Goal: Information Seeking & Learning: Learn about a topic

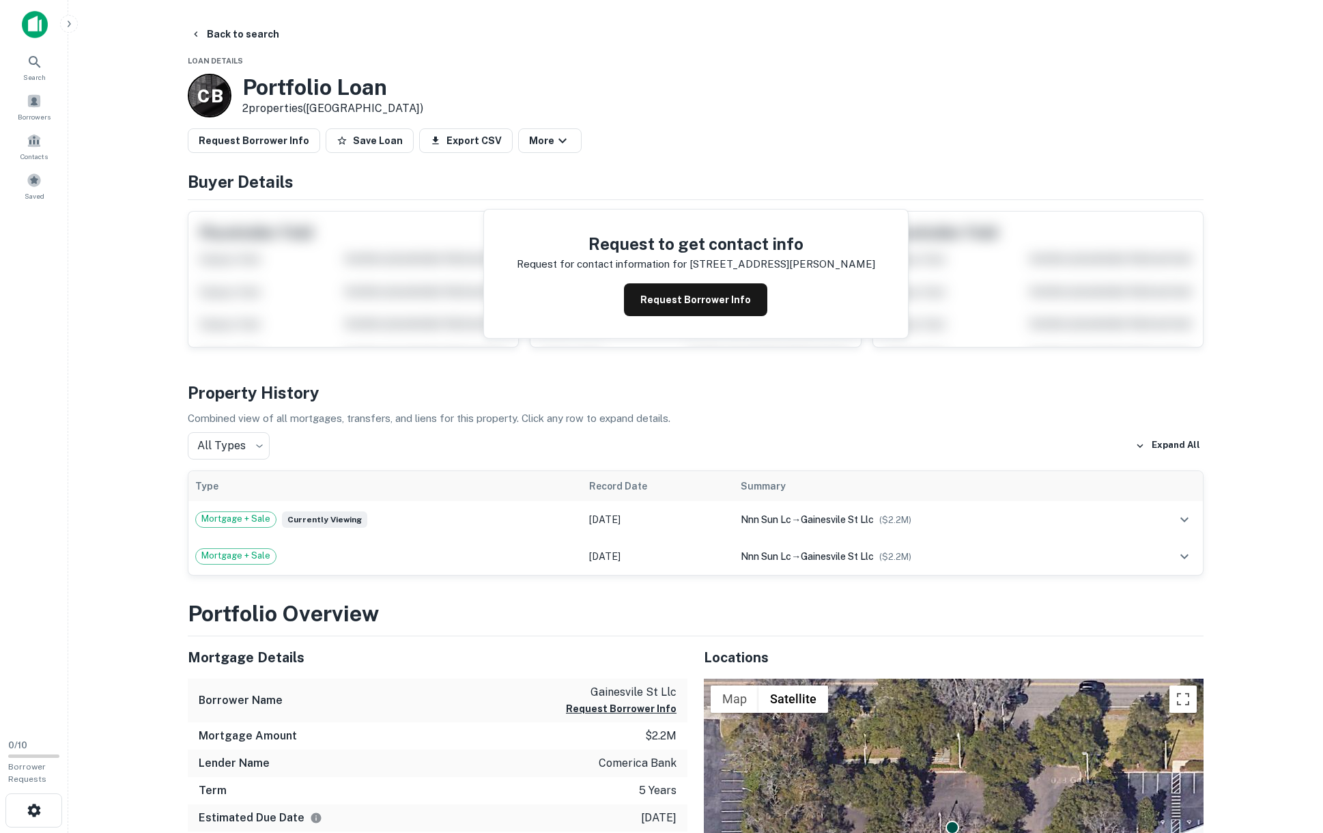
click at [37, 21] on img at bounding box center [35, 24] width 26 height 27
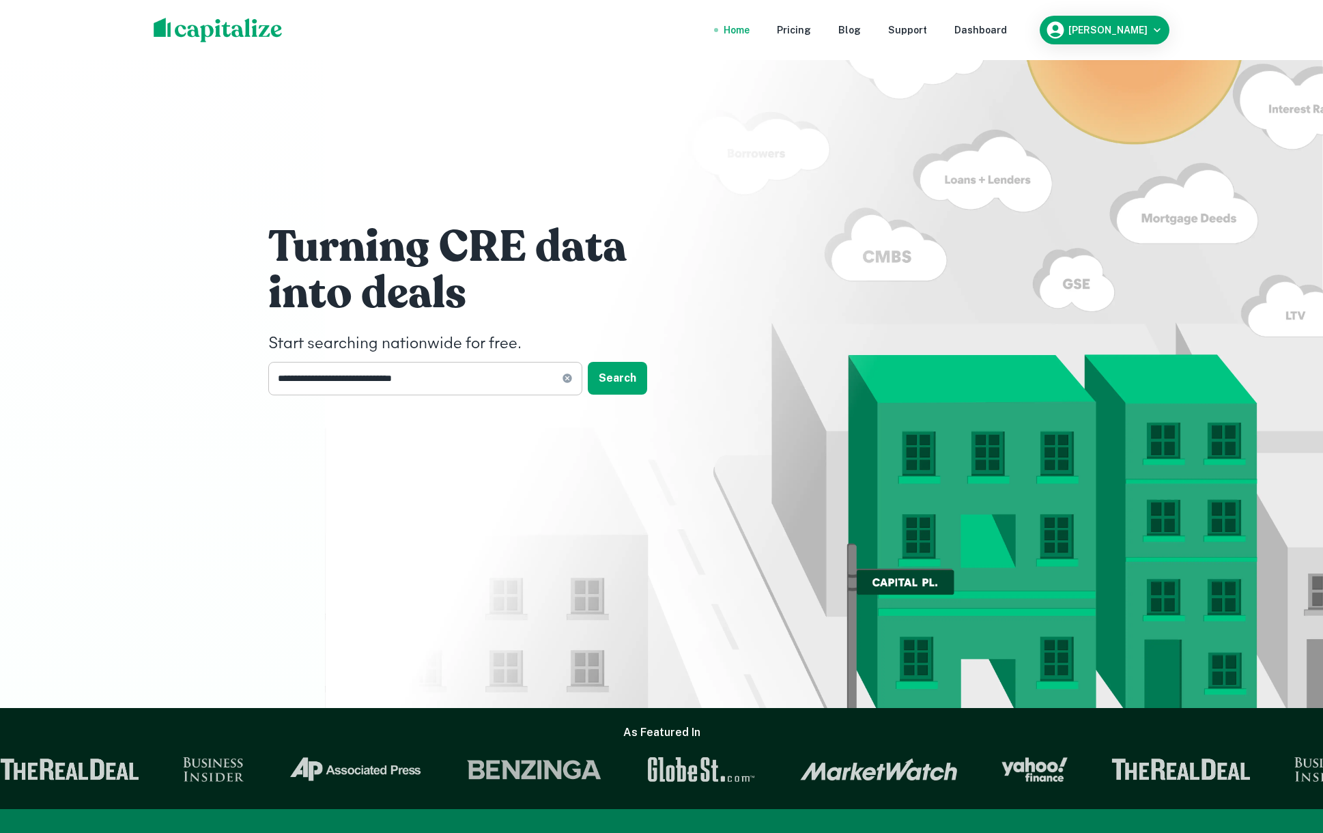
click at [485, 381] on input "**********" at bounding box center [414, 378] width 293 height 33
type input "**********"
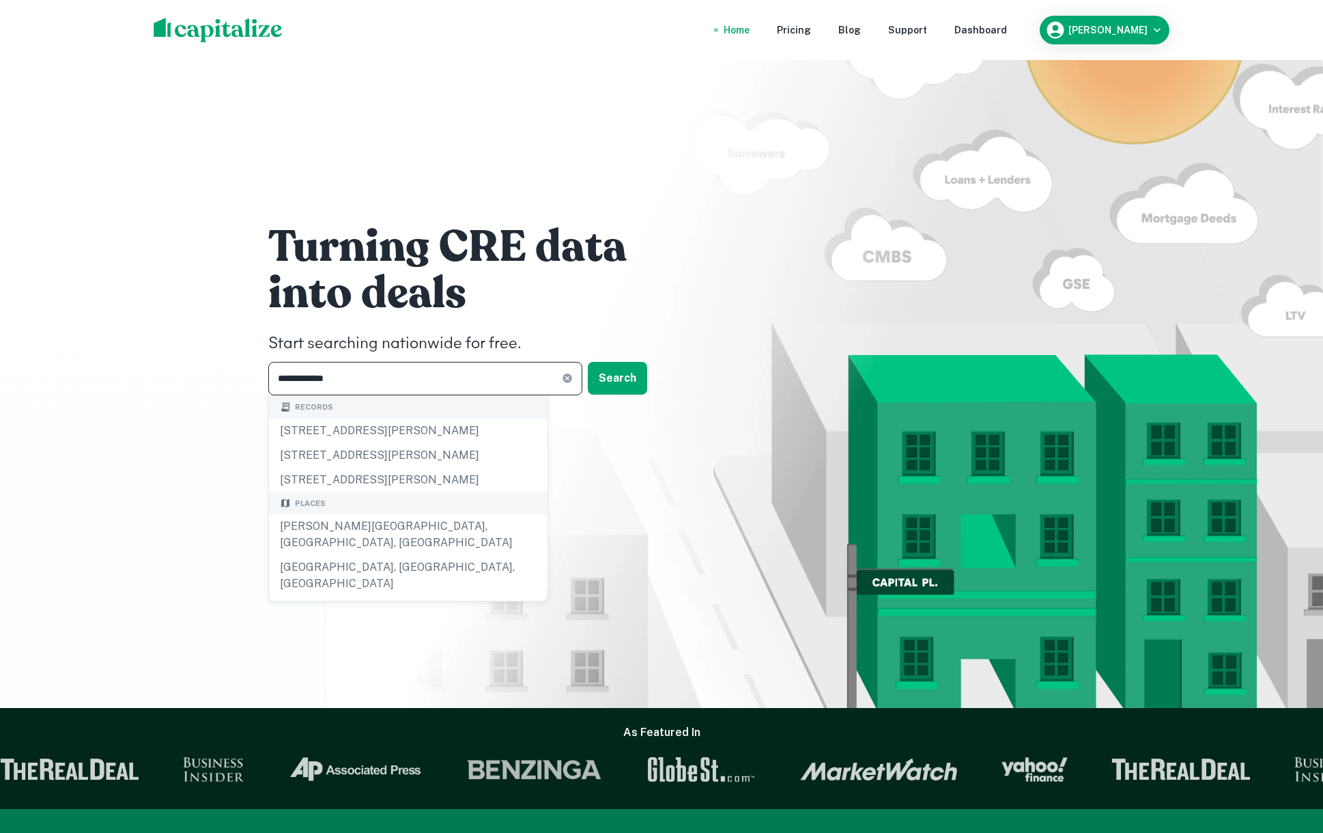
click at [387, 523] on div "[PERSON_NAME][GEOGRAPHIC_DATA], [GEOGRAPHIC_DATA], [GEOGRAPHIC_DATA]" at bounding box center [408, 534] width 278 height 41
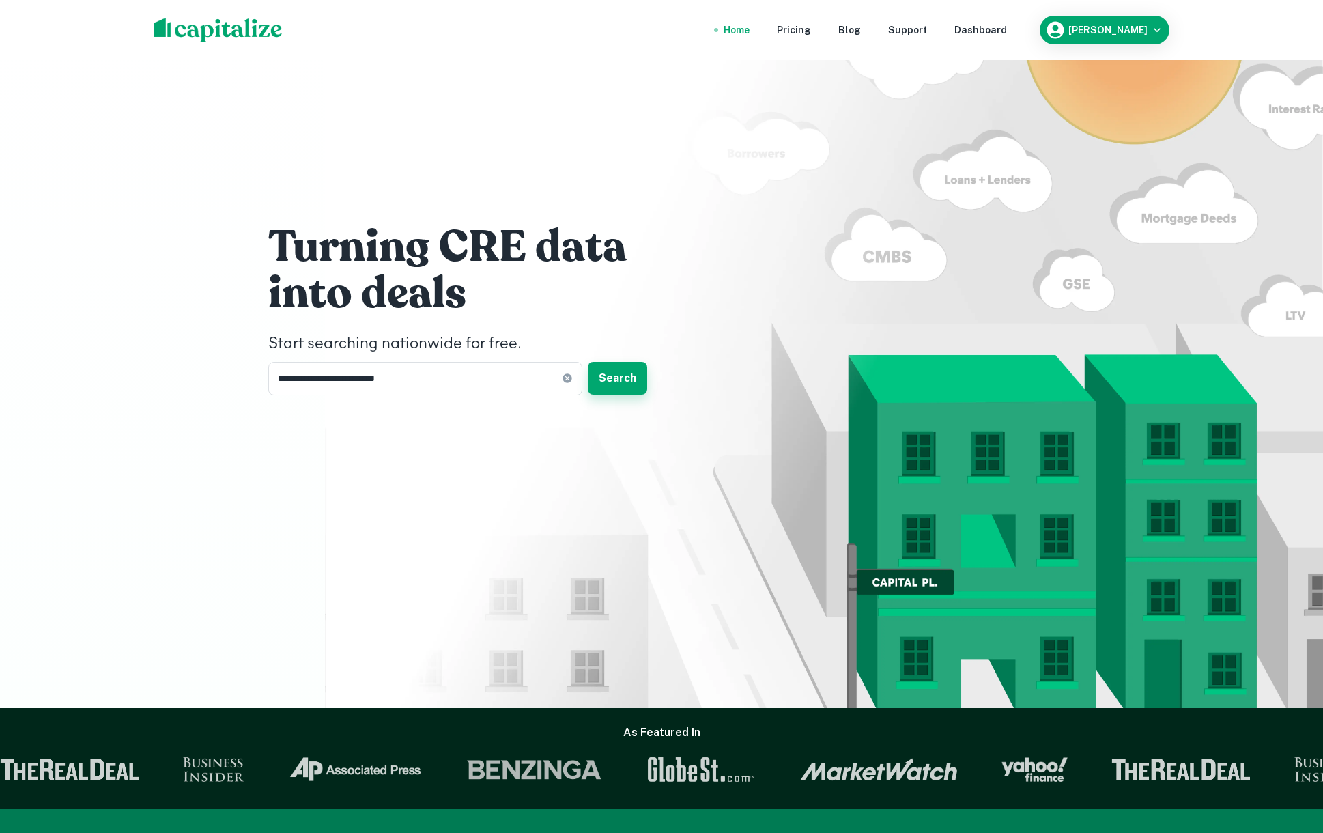
click at [625, 389] on button "Search" at bounding box center [617, 378] width 59 height 33
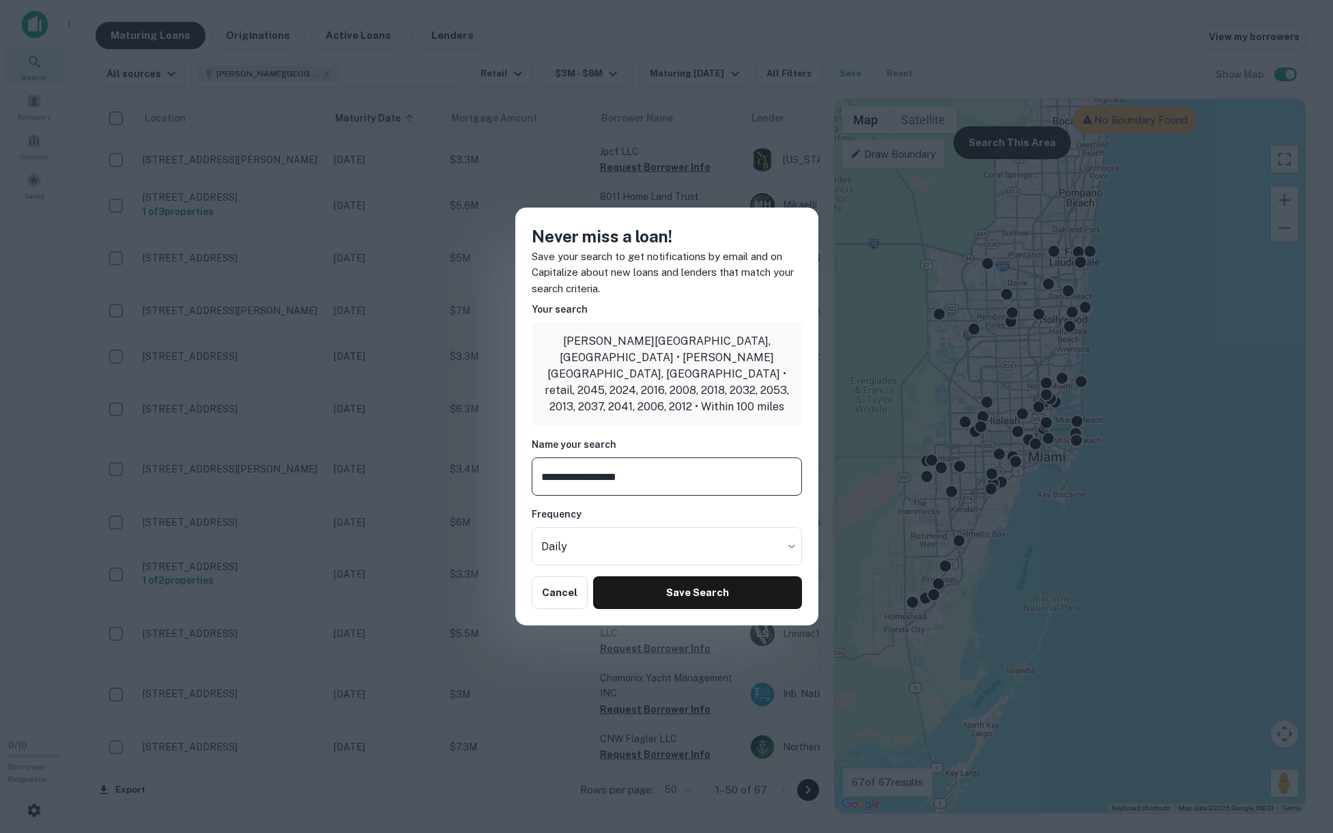
click at [596, 468] on input "**********" at bounding box center [667, 476] width 270 height 38
click at [548, 578] on button "Cancel" at bounding box center [560, 592] width 57 height 33
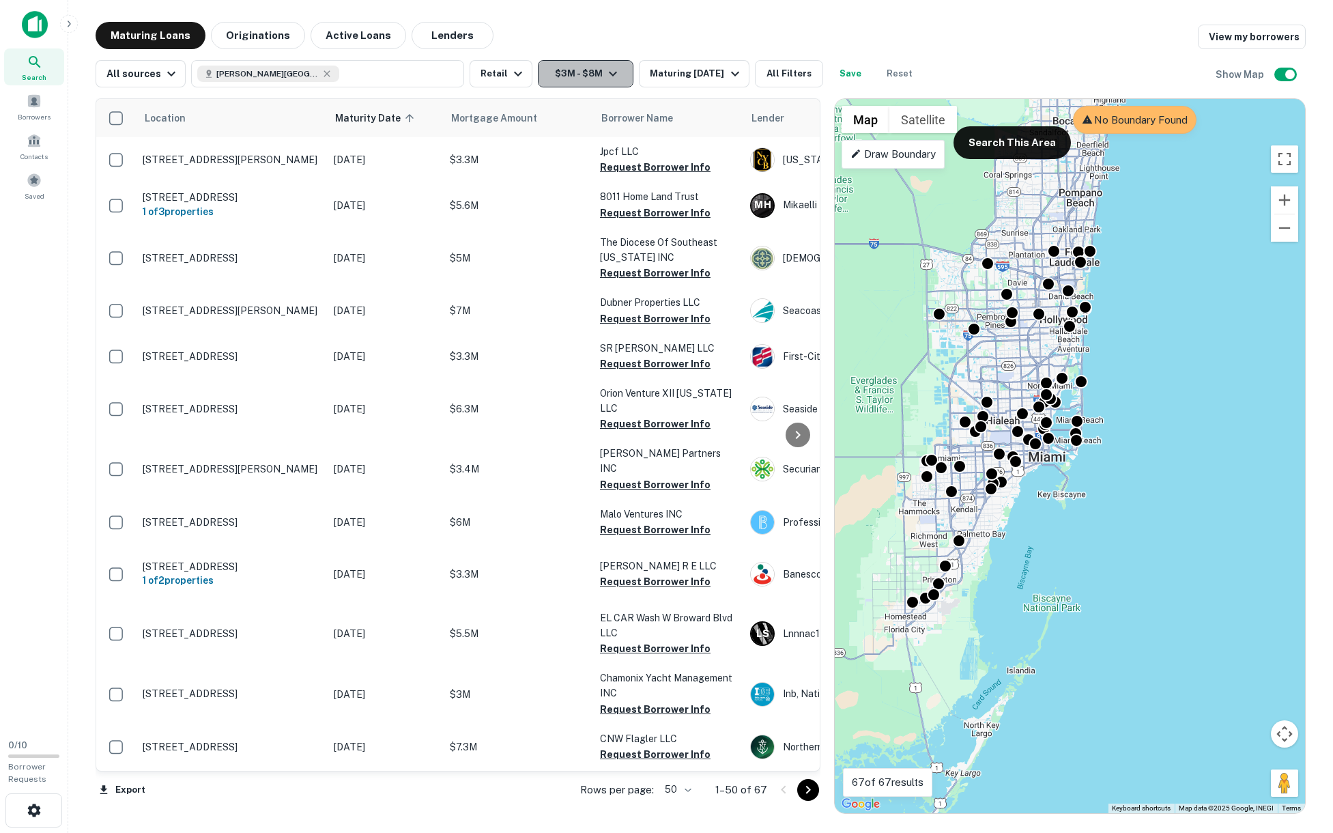
click at [610, 74] on icon "button" at bounding box center [613, 74] width 16 height 16
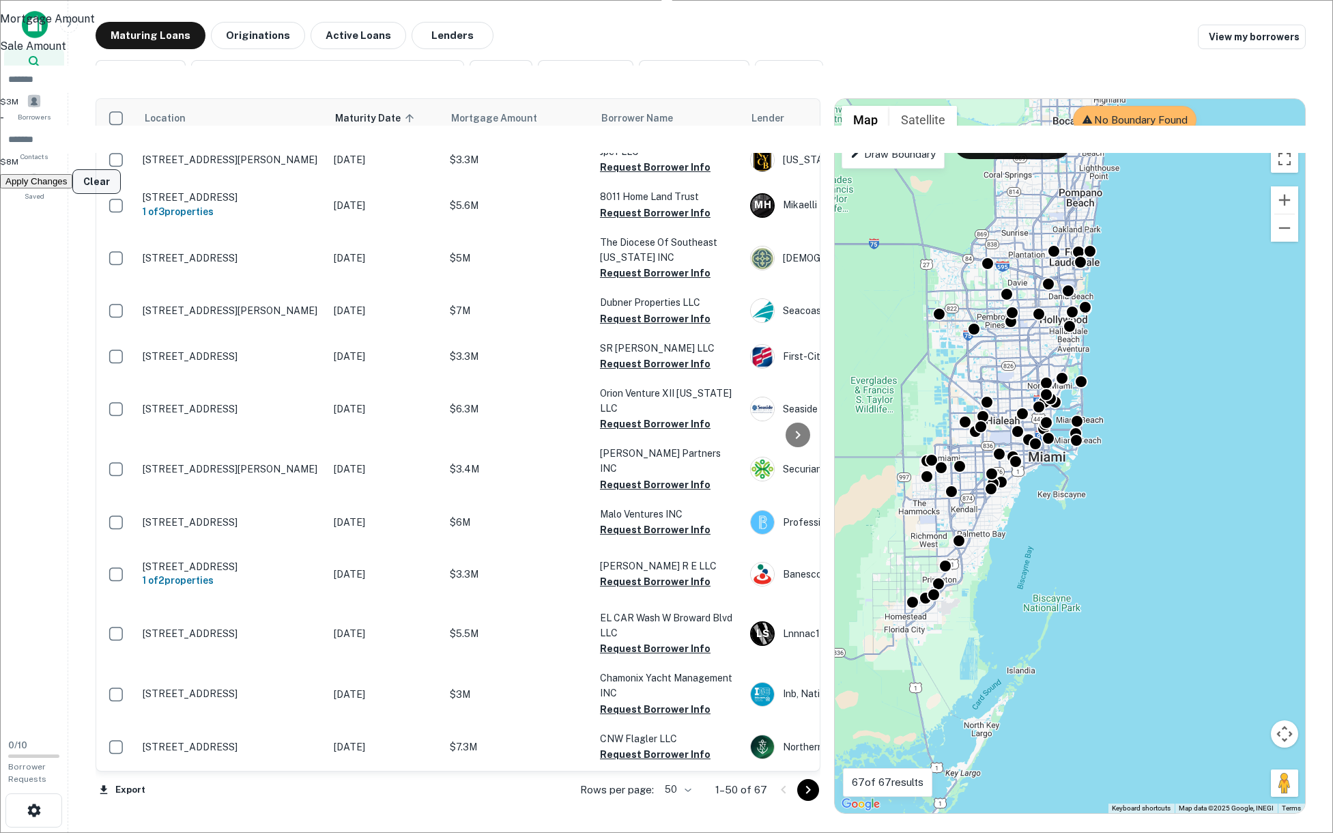
click at [121, 190] on button "Clear" at bounding box center [96, 181] width 48 height 25
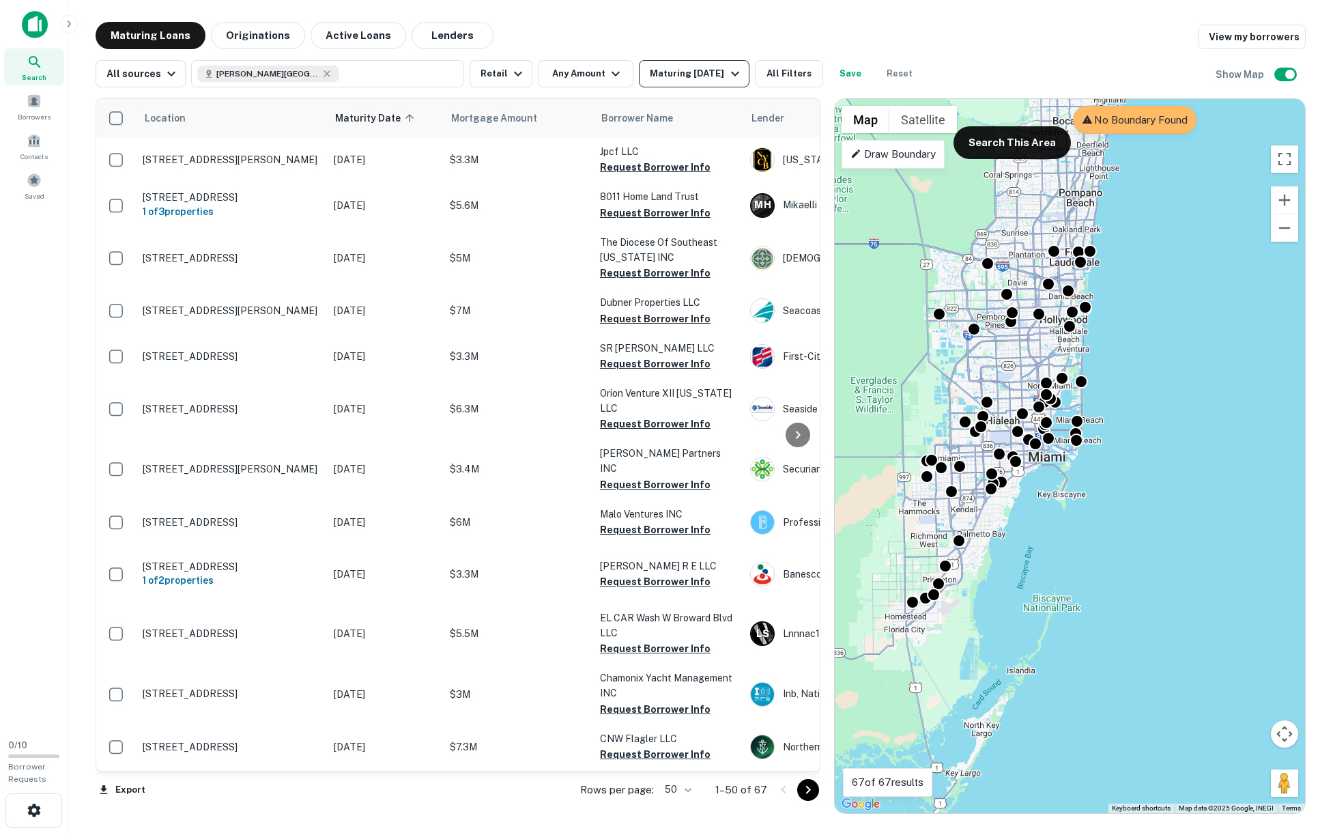
click at [727, 74] on icon "button" at bounding box center [735, 74] width 16 height 16
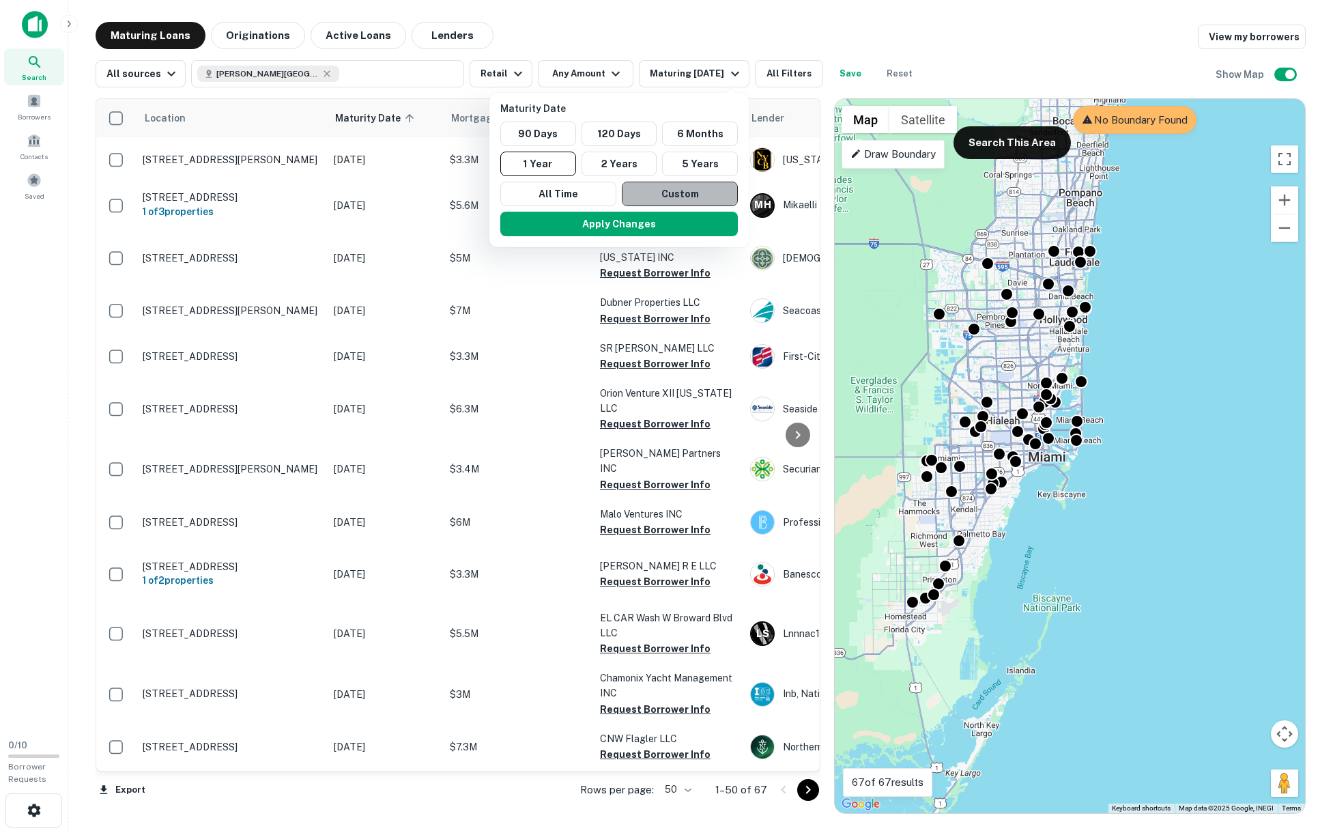
click at [671, 194] on button "Custom" at bounding box center [680, 194] width 116 height 25
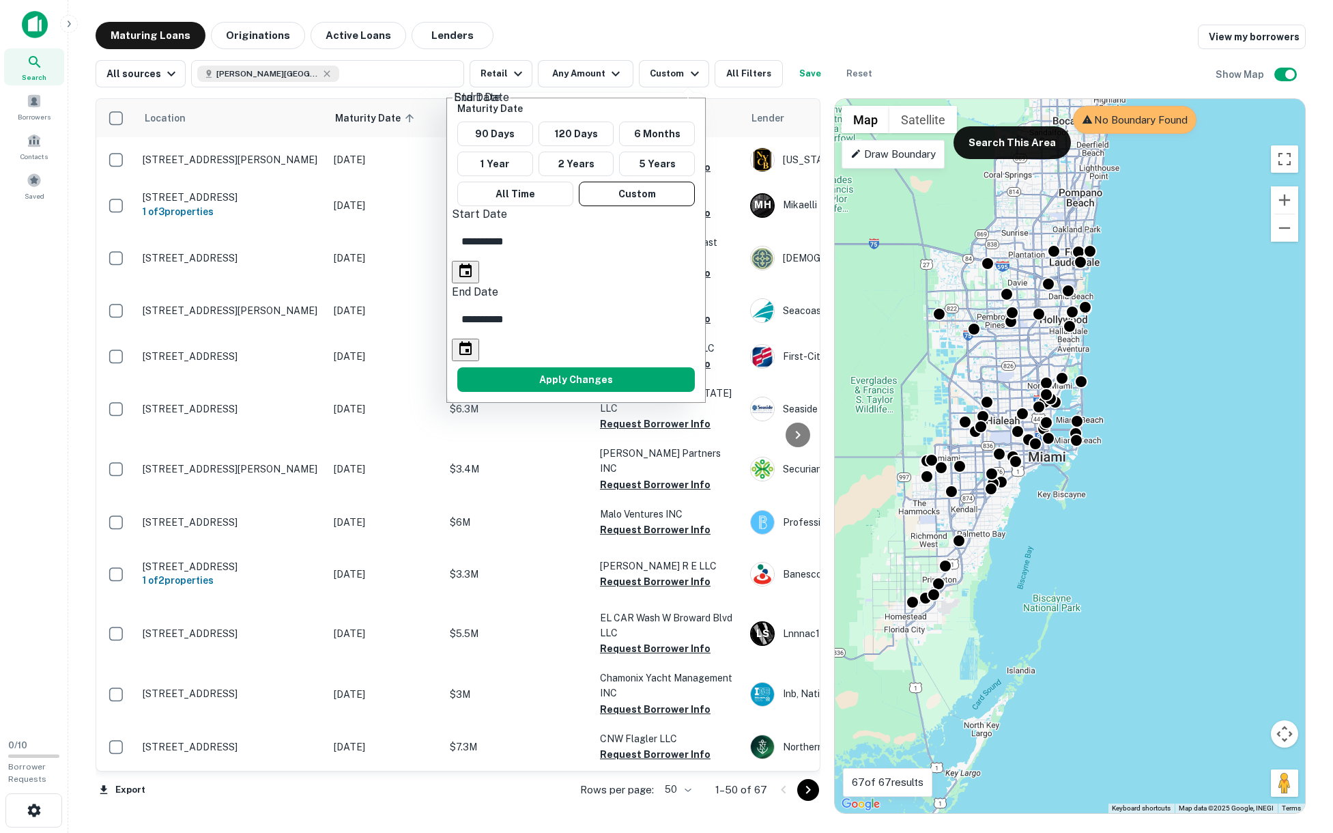
click at [707, 23] on div at bounding box center [666, 416] width 1333 height 833
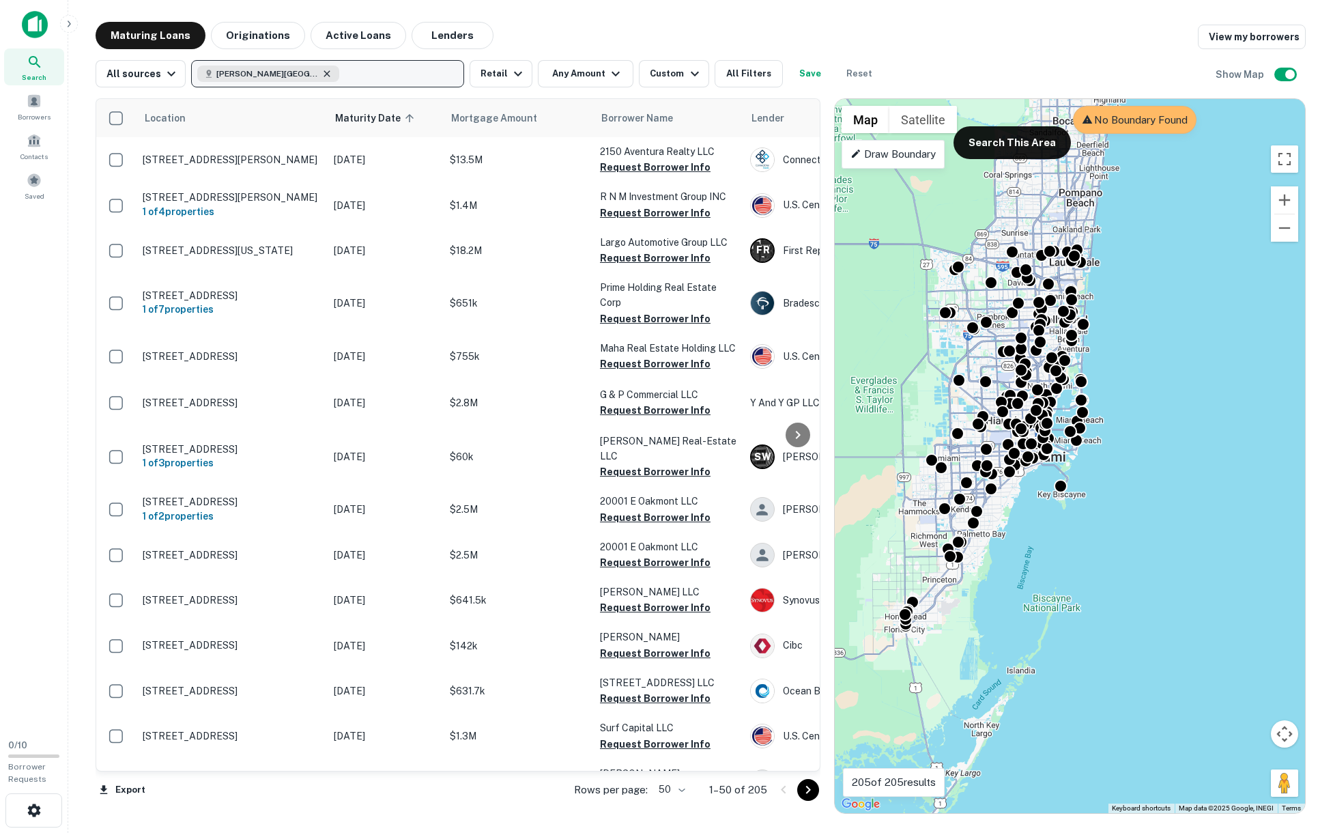
click at [325, 76] on icon "button" at bounding box center [326, 73] width 11 height 11
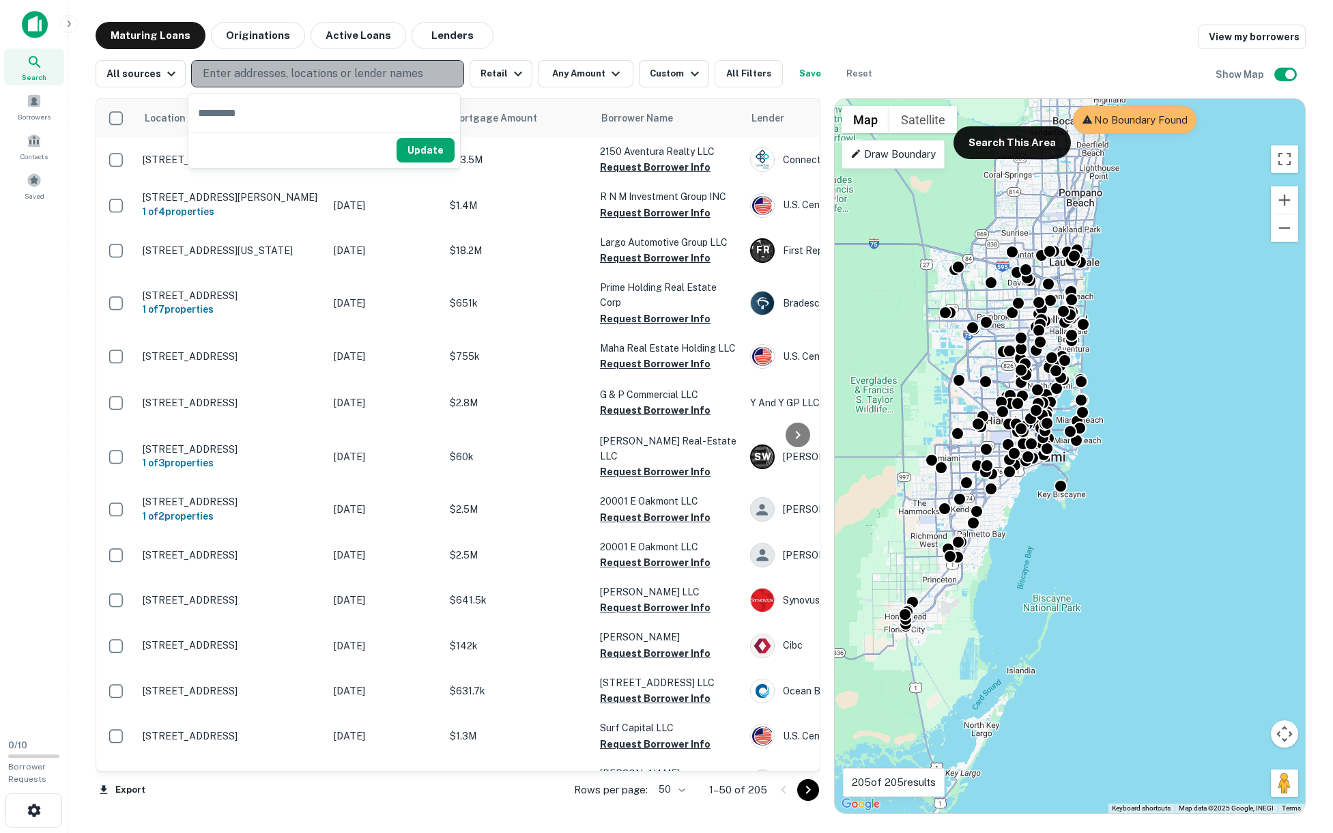
click at [328, 76] on p "Enter addresses, locations or lender names" at bounding box center [313, 74] width 220 height 16
click at [388, 71] on p "Enter addresses, locations or lender names" at bounding box center [313, 74] width 220 height 16
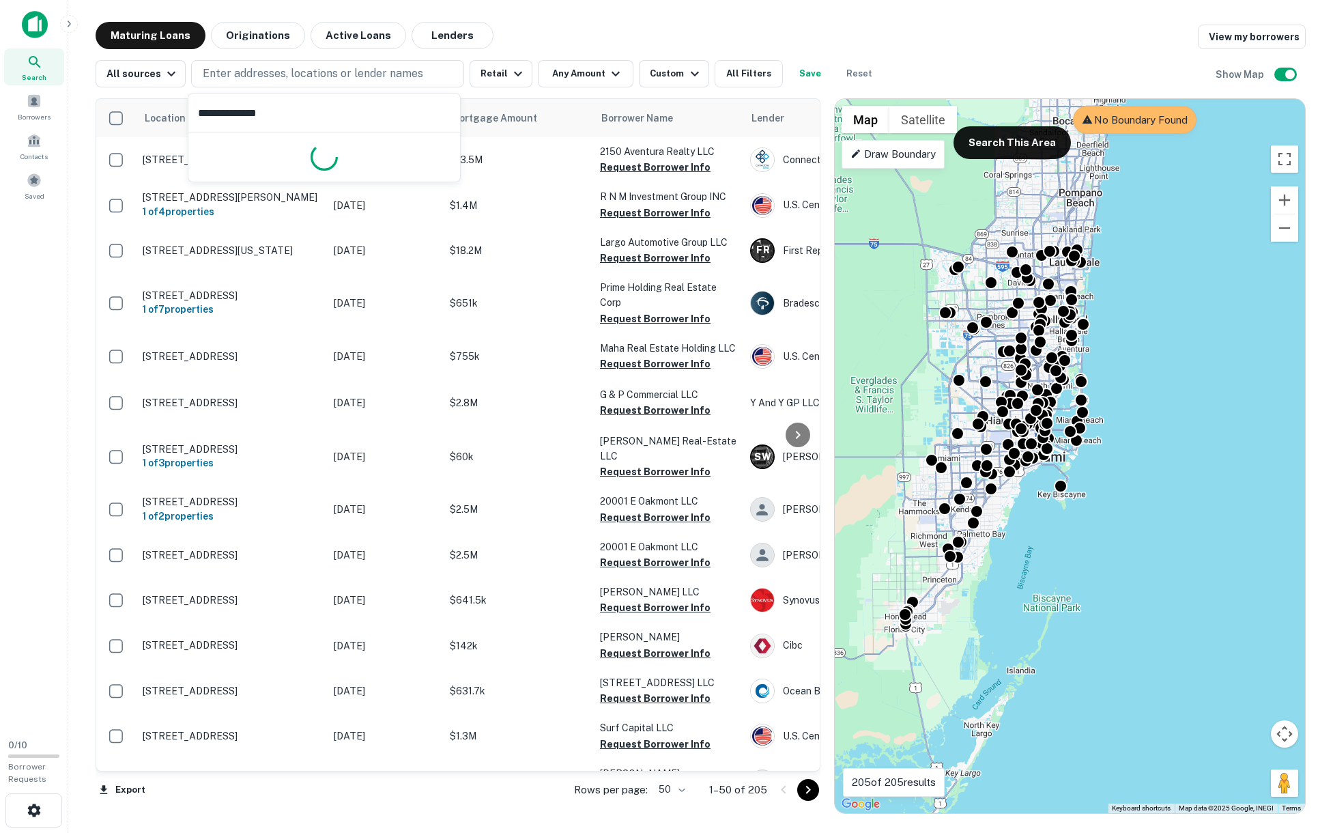
type input "**********"
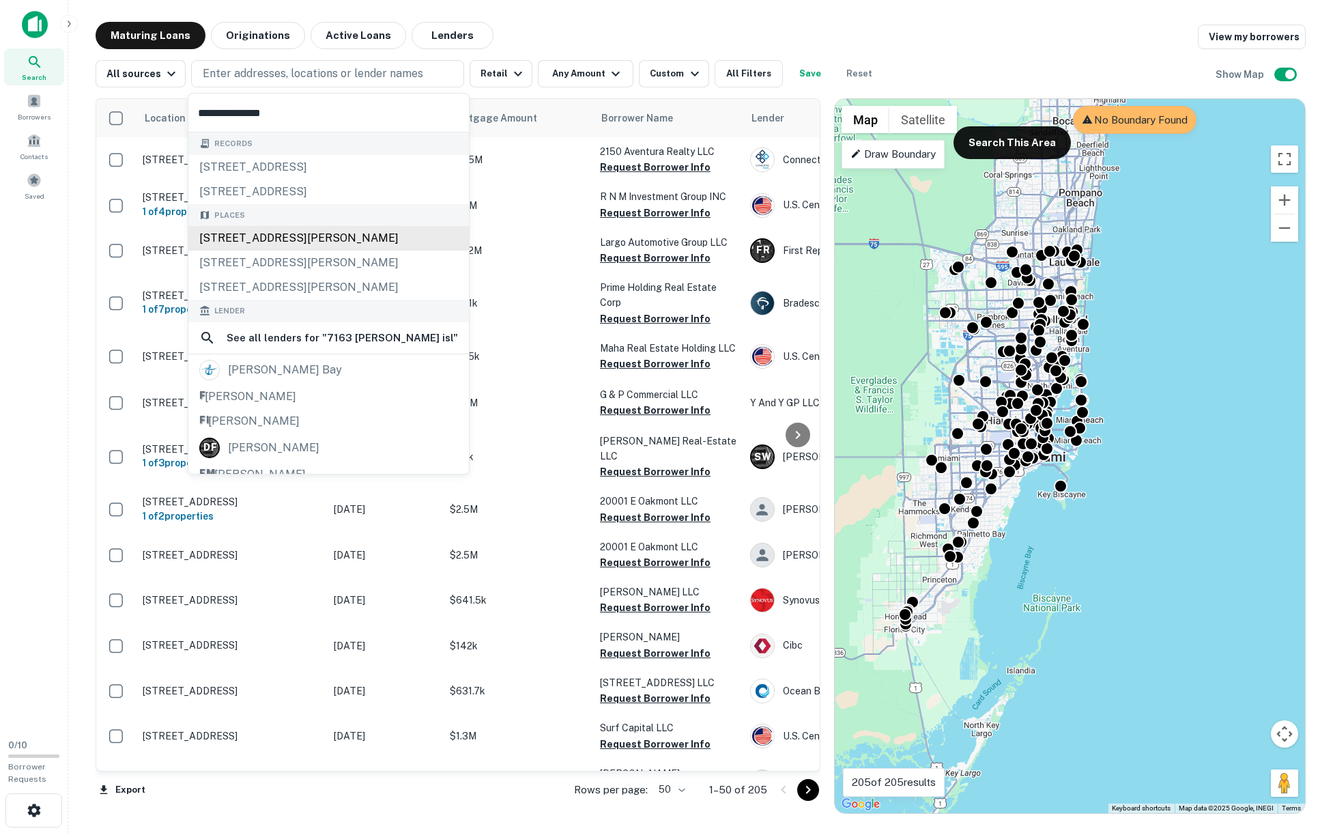
click at [324, 233] on div "[STREET_ADDRESS][PERSON_NAME]" at bounding box center [328, 238] width 280 height 25
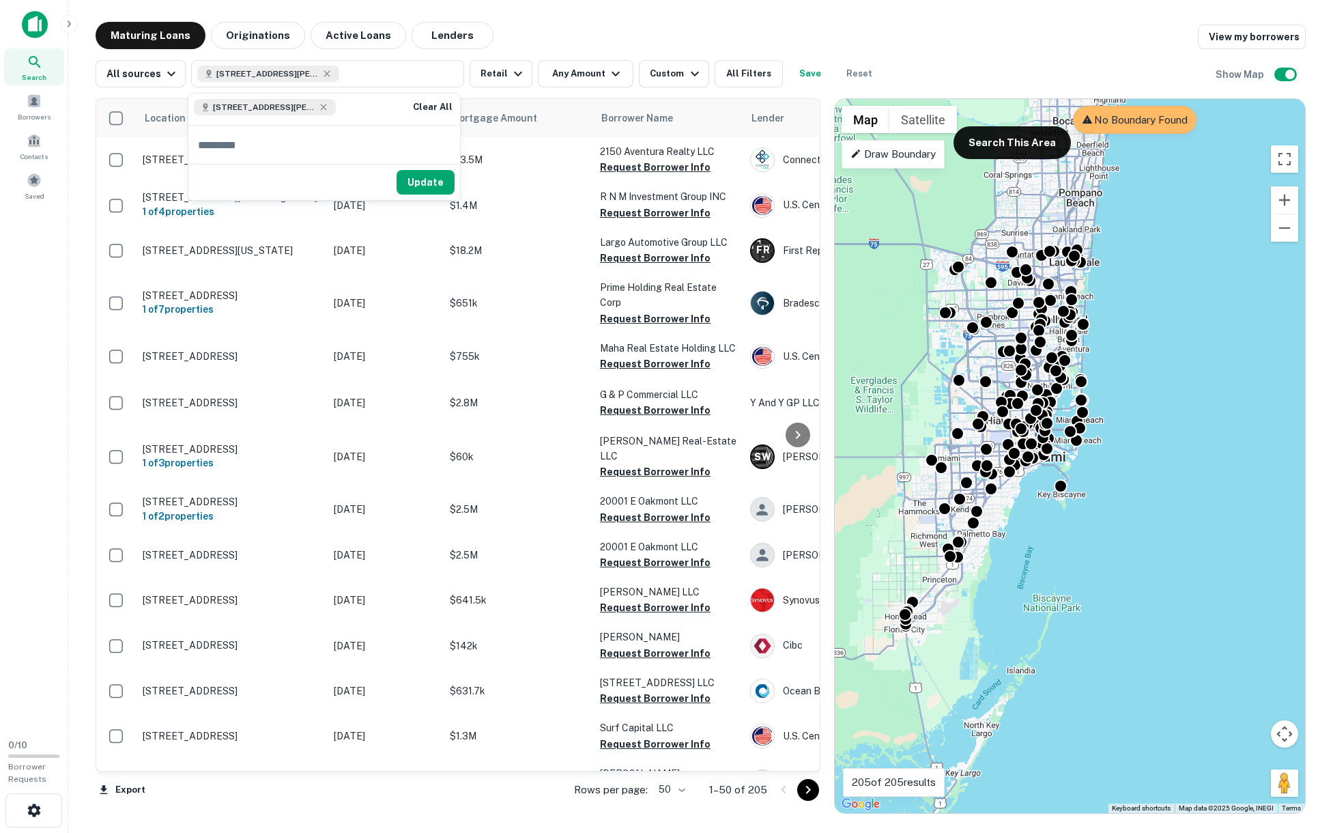
drag, startPoint x: 433, startPoint y: 194, endPoint x: 55, endPoint y: 317, distance: 397.1
click at [433, 194] on button "Update" at bounding box center [426, 182] width 58 height 25
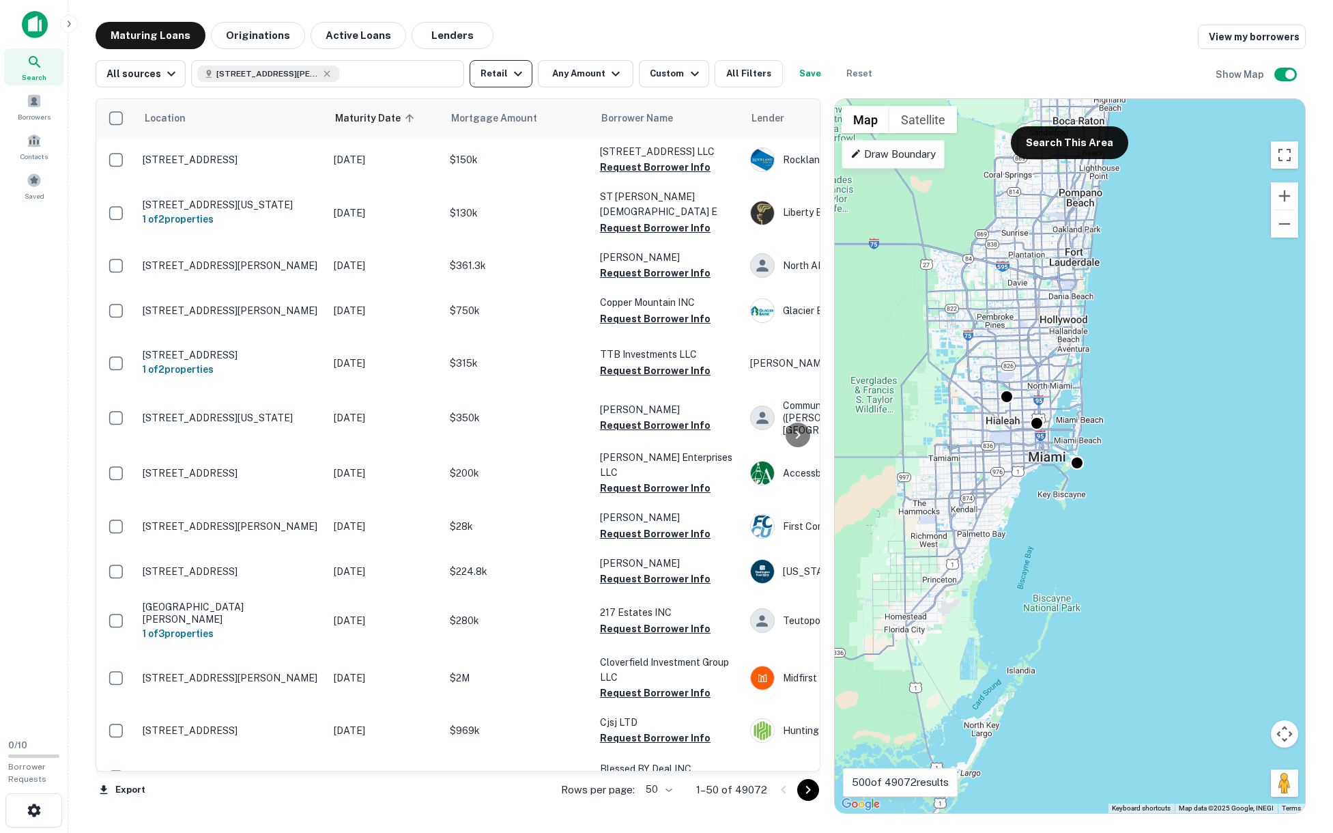
click at [513, 71] on icon "button" at bounding box center [518, 74] width 16 height 16
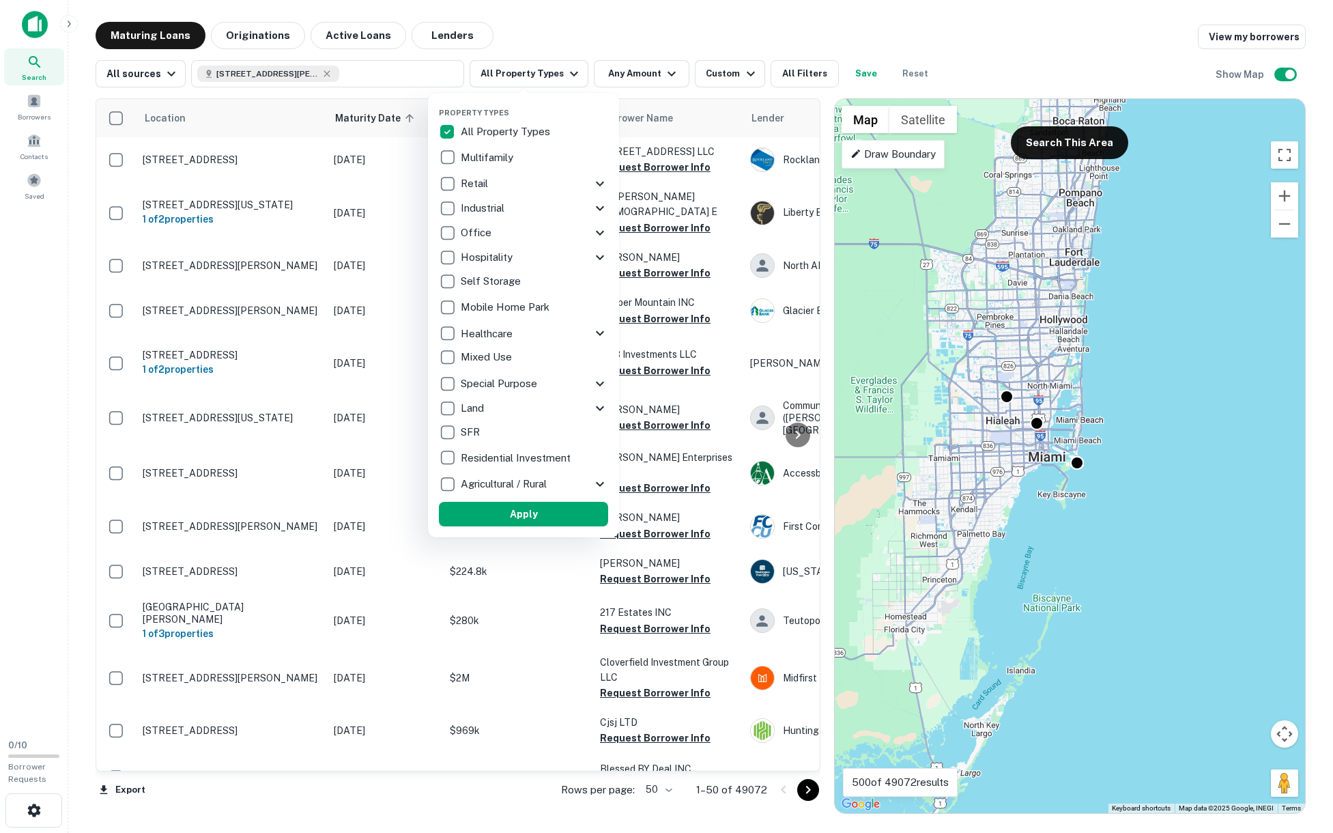
drag, startPoint x: 522, startPoint y: 519, endPoint x: 528, endPoint y: 513, distance: 8.2
click at [522, 518] on button "Apply" at bounding box center [523, 514] width 169 height 25
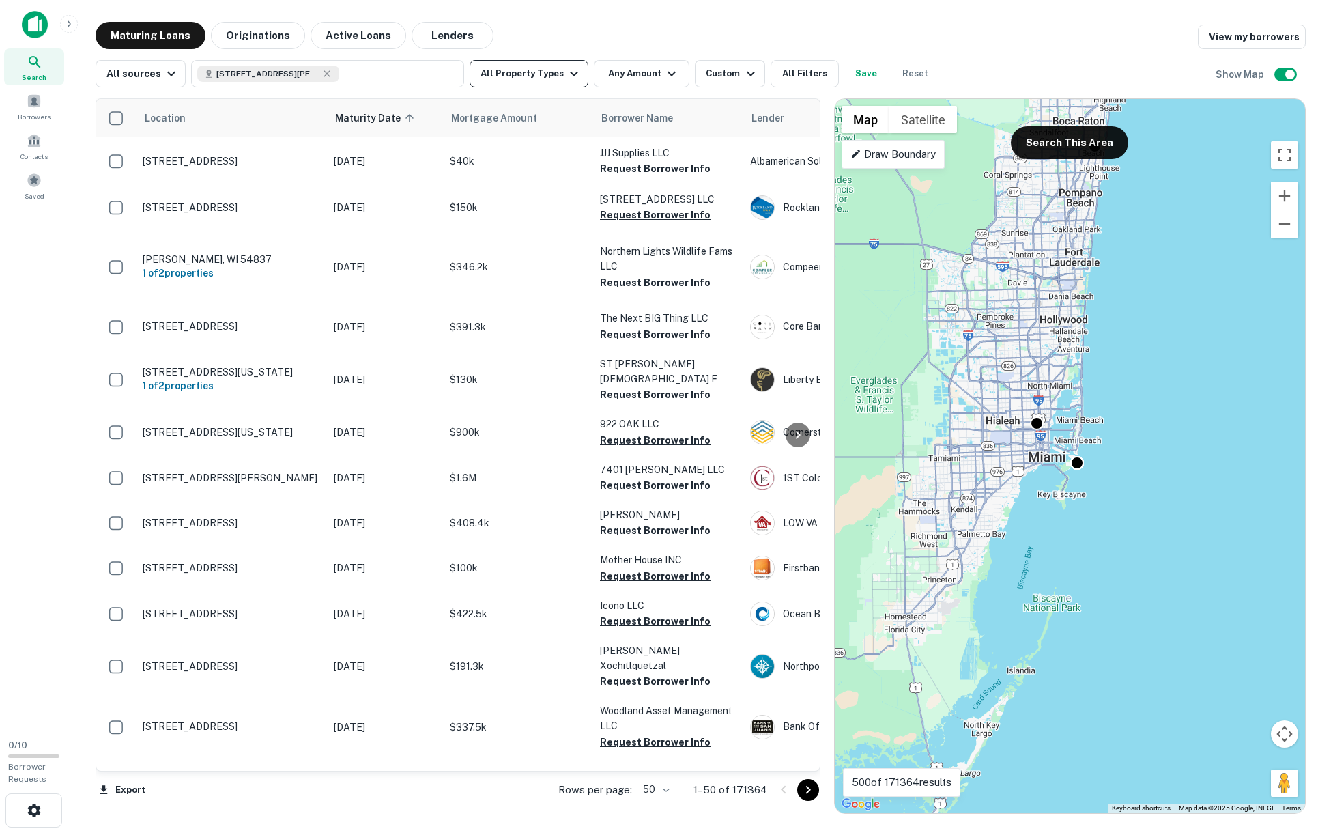
click at [573, 70] on icon "button" at bounding box center [574, 74] width 16 height 16
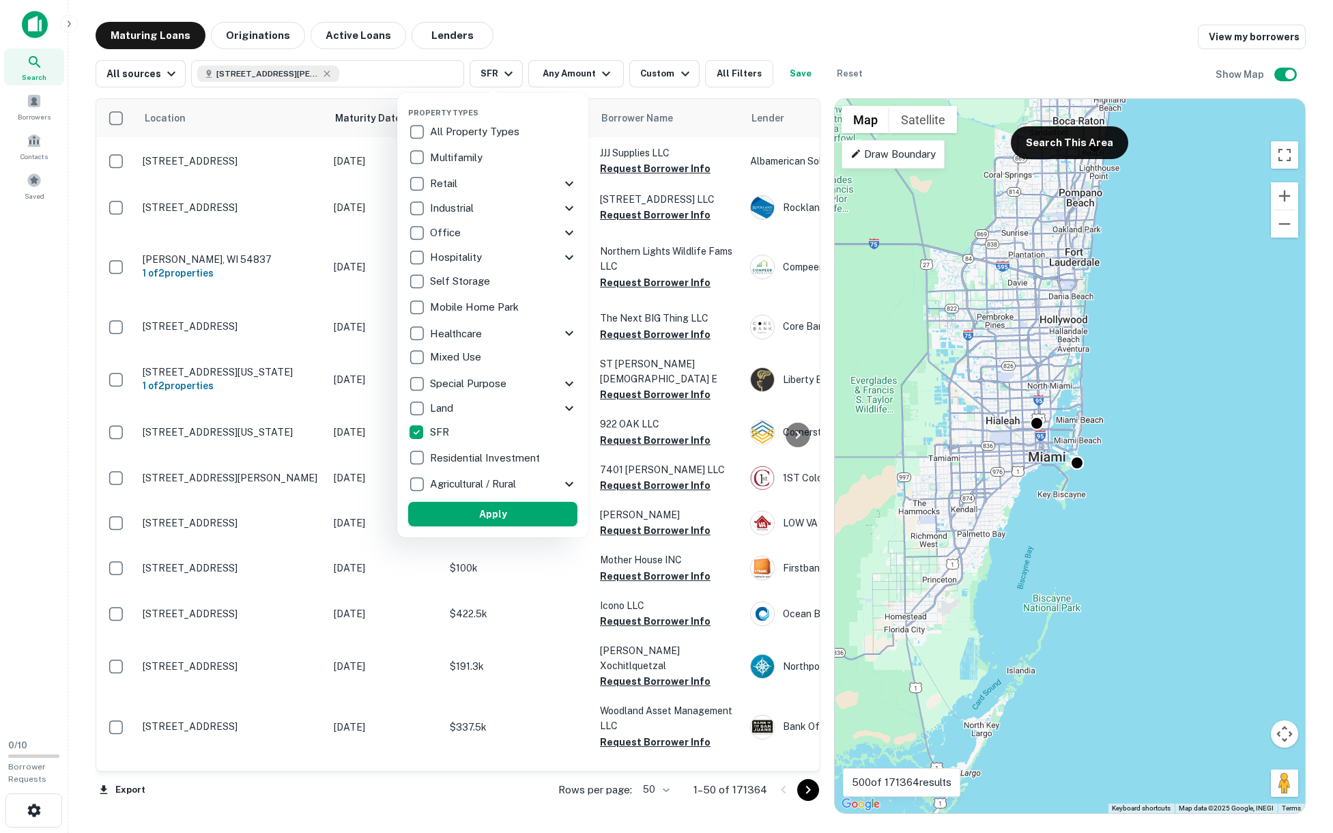
click at [478, 518] on button "Apply" at bounding box center [492, 514] width 169 height 25
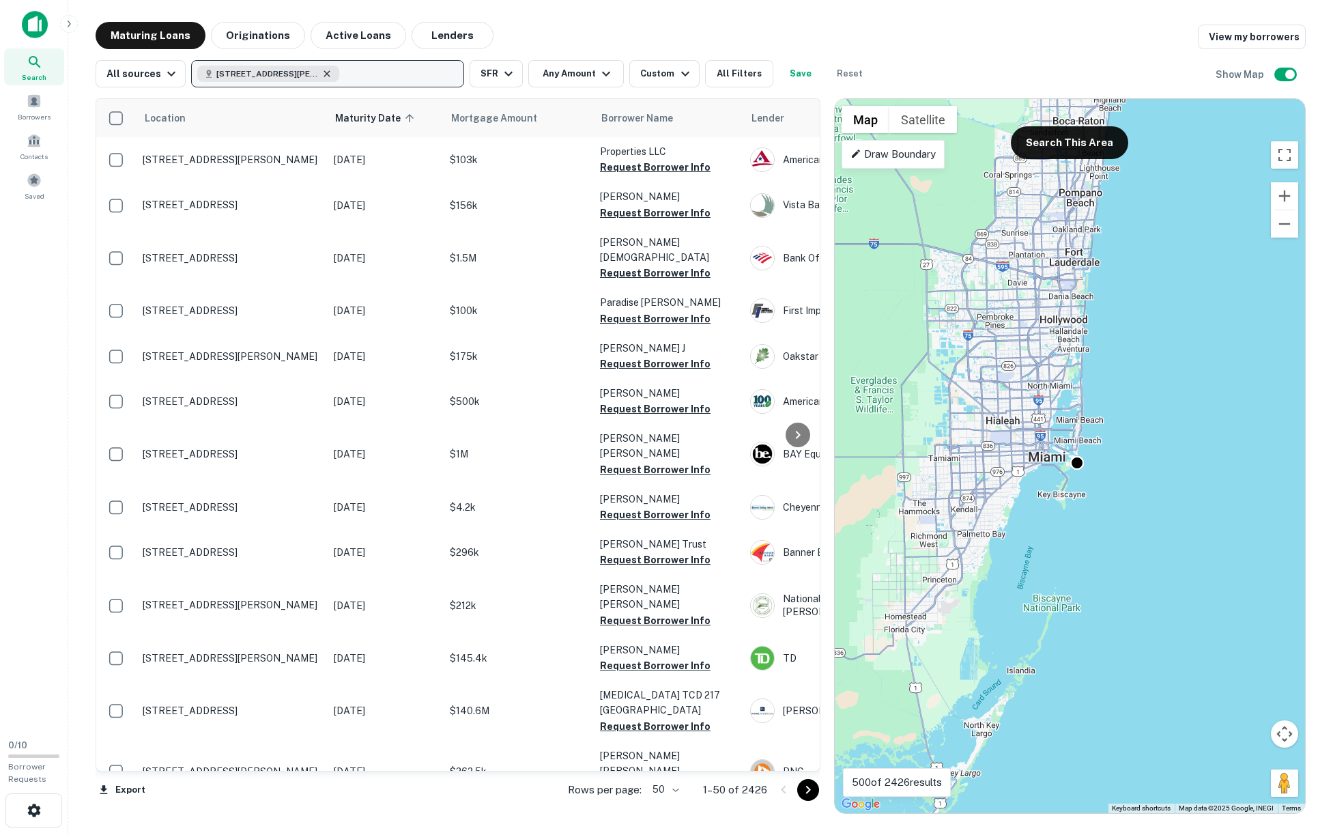
click at [326, 74] on icon "button" at bounding box center [326, 73] width 11 height 11
click at [504, 75] on icon "button" at bounding box center [508, 74] width 16 height 16
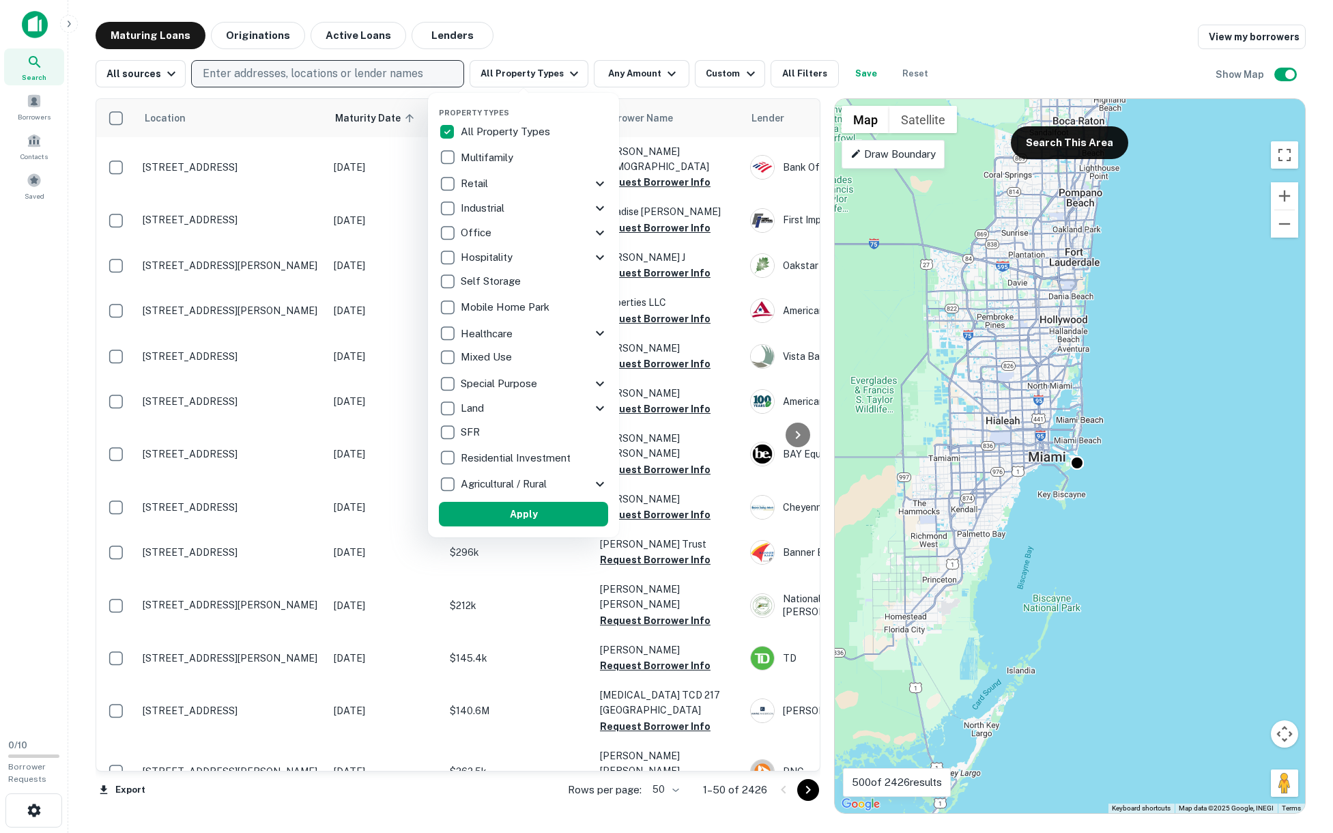
click at [667, 35] on div at bounding box center [666, 416] width 1333 height 833
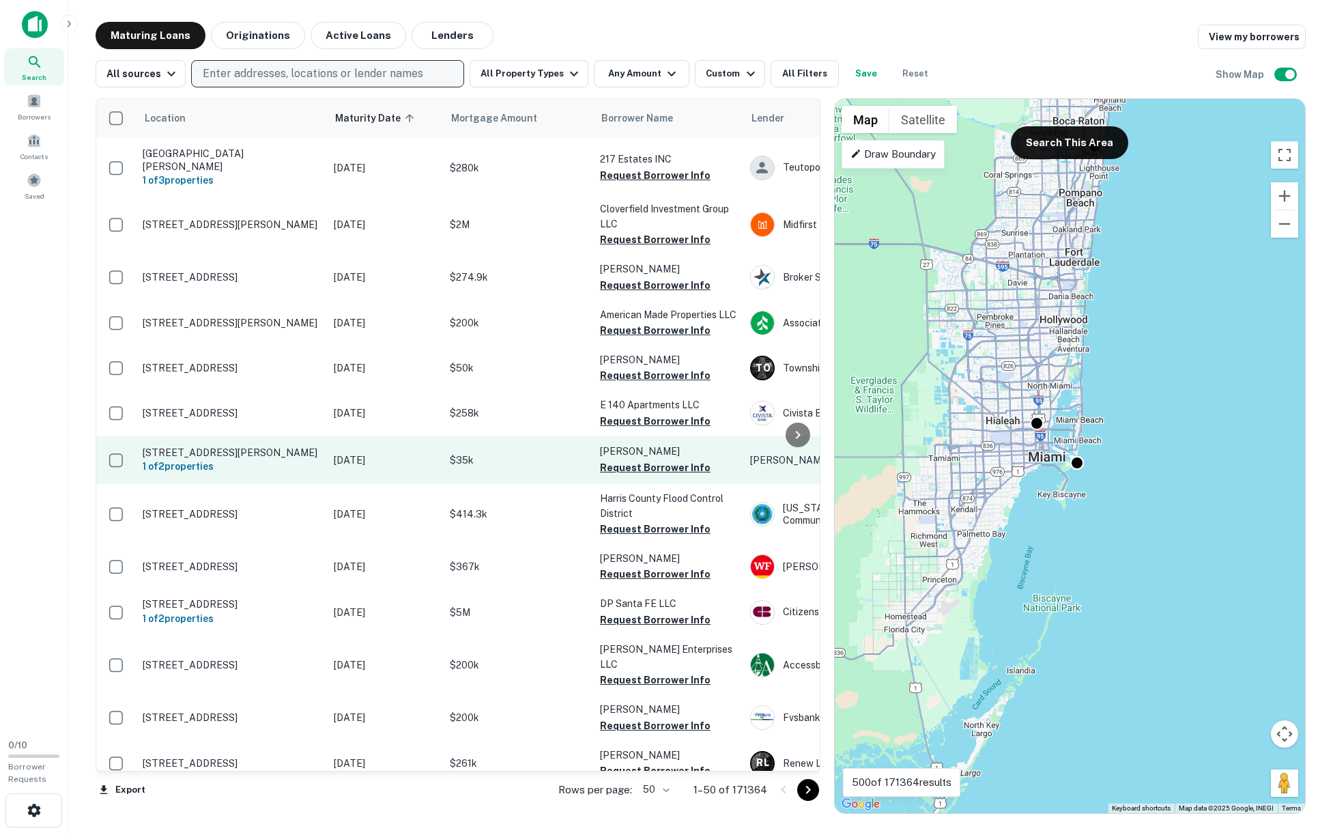
scroll to position [1433, 0]
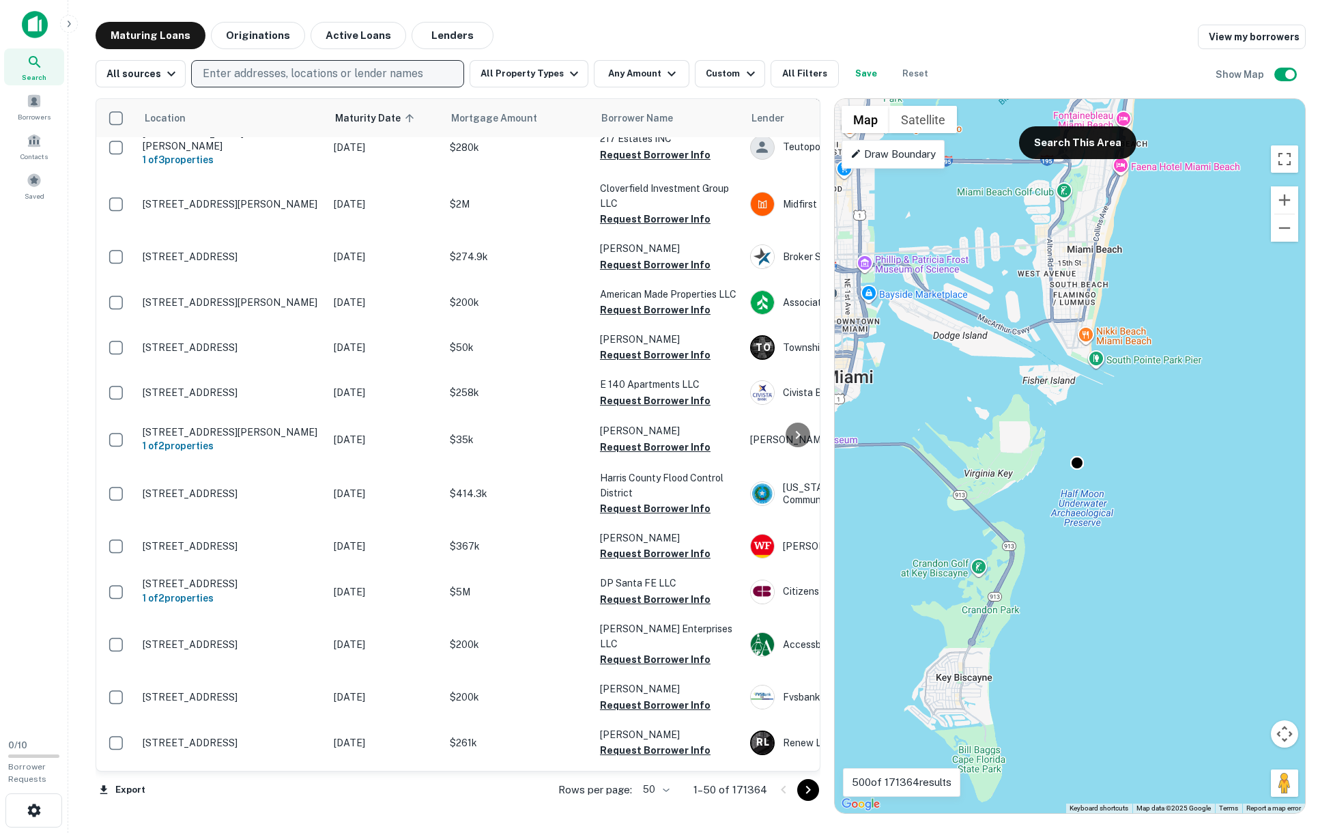
click at [1045, 388] on div "To activate drag with keyboard, press Alt + Enter. Once in keyboard drag state,…" at bounding box center [1070, 456] width 470 height 714
click at [266, 69] on p "Enter addresses, locations or lender names" at bounding box center [313, 74] width 220 height 16
type input "**********"
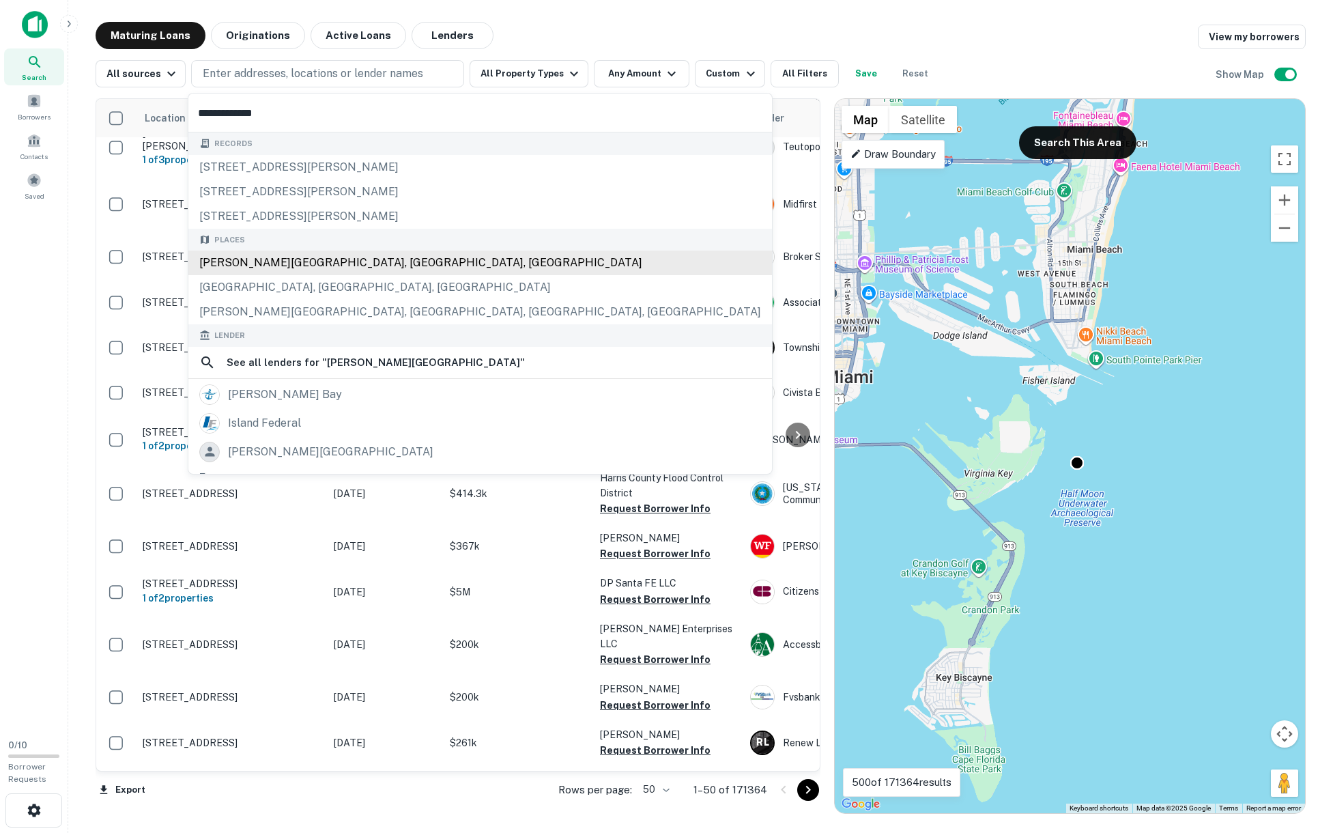
click at [274, 257] on div "[PERSON_NAME][GEOGRAPHIC_DATA], [GEOGRAPHIC_DATA], [GEOGRAPHIC_DATA]" at bounding box center [480, 262] width 584 height 25
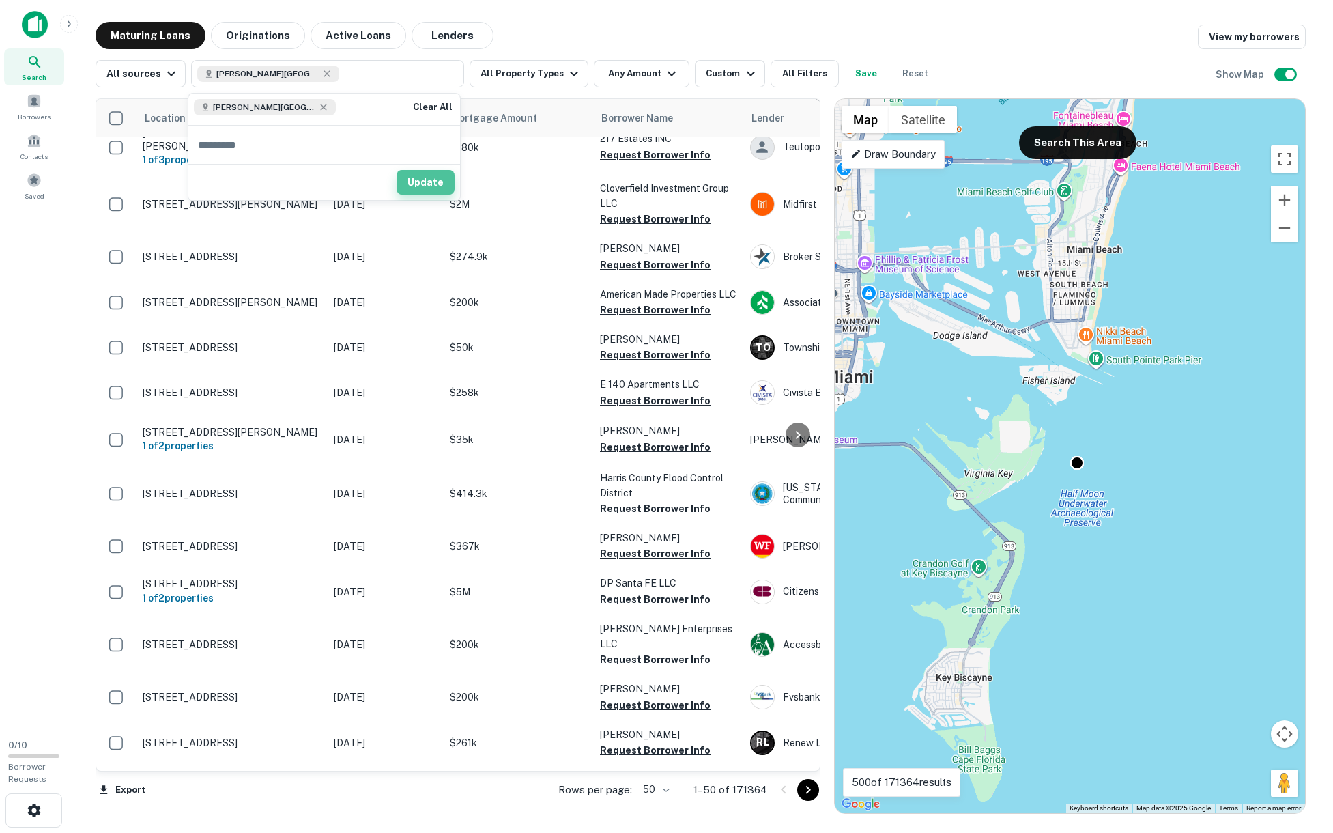
click at [434, 175] on button "Update" at bounding box center [426, 182] width 58 height 25
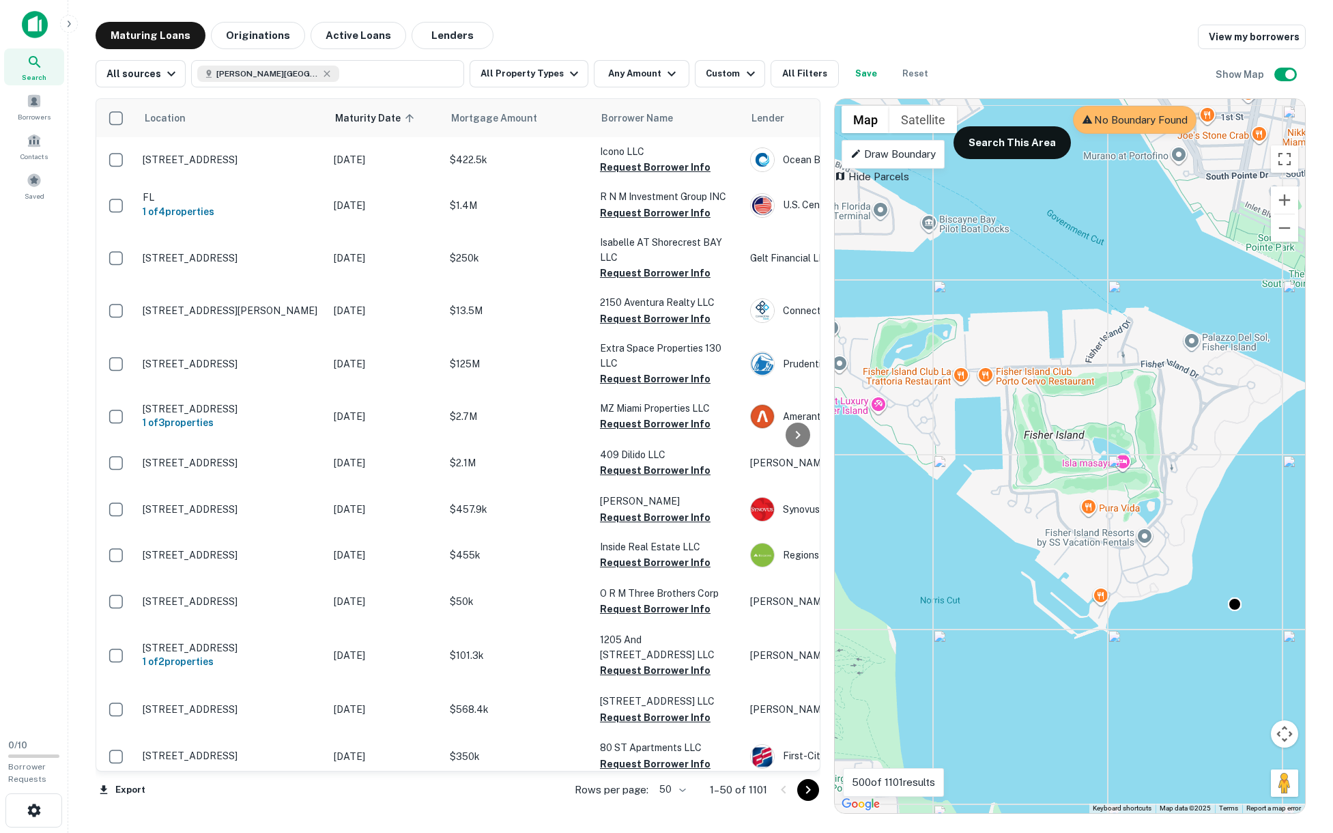
drag, startPoint x: 940, startPoint y: 343, endPoint x: 1101, endPoint y: 486, distance: 215.7
click at [1101, 486] on div "To activate drag with keyboard, press Alt + Enter. Once in keyboard drag state,…" at bounding box center [1070, 456] width 470 height 714
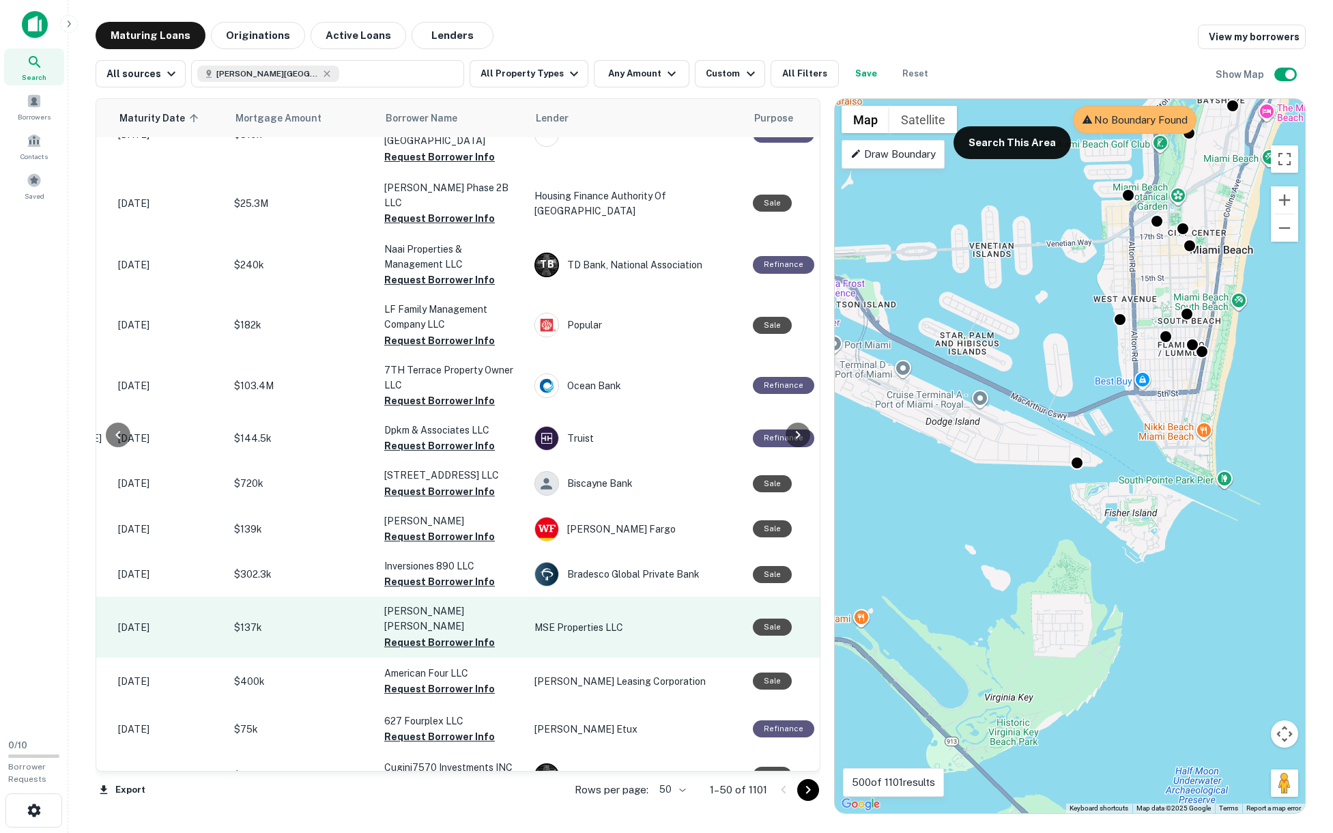
scroll to position [682, 216]
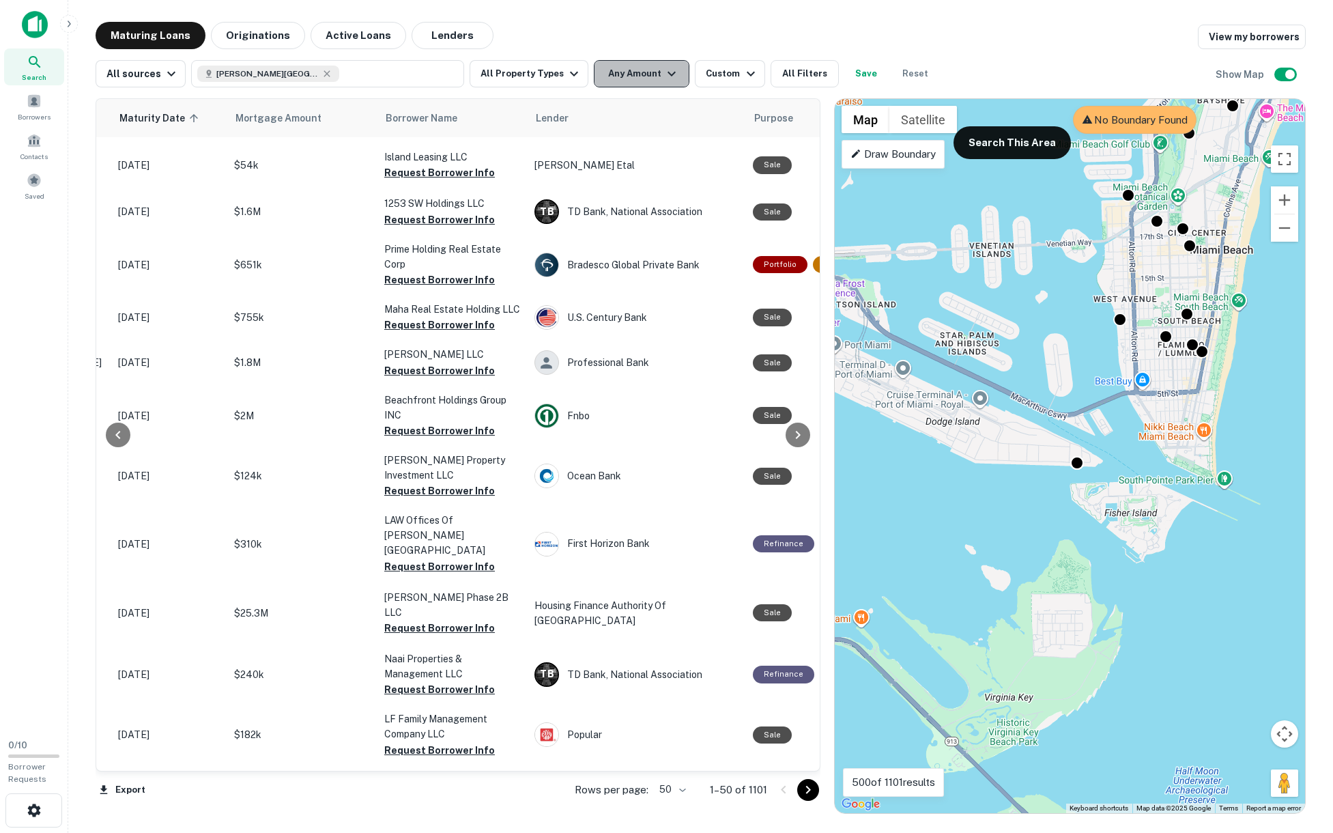
click at [618, 83] on button "Any Amount" at bounding box center [642, 73] width 96 height 27
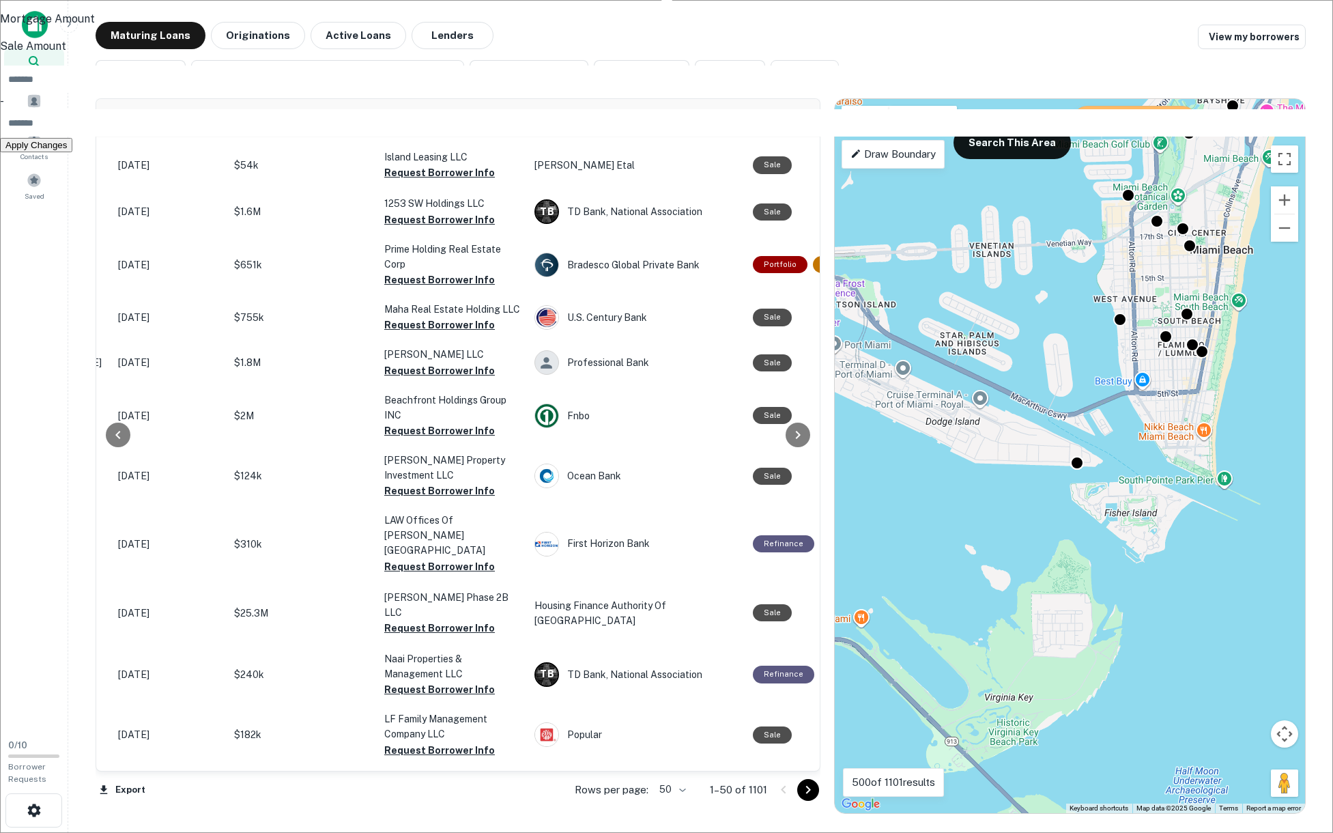
click at [577, 93] on input "number" at bounding box center [674, 79] width 1349 height 27
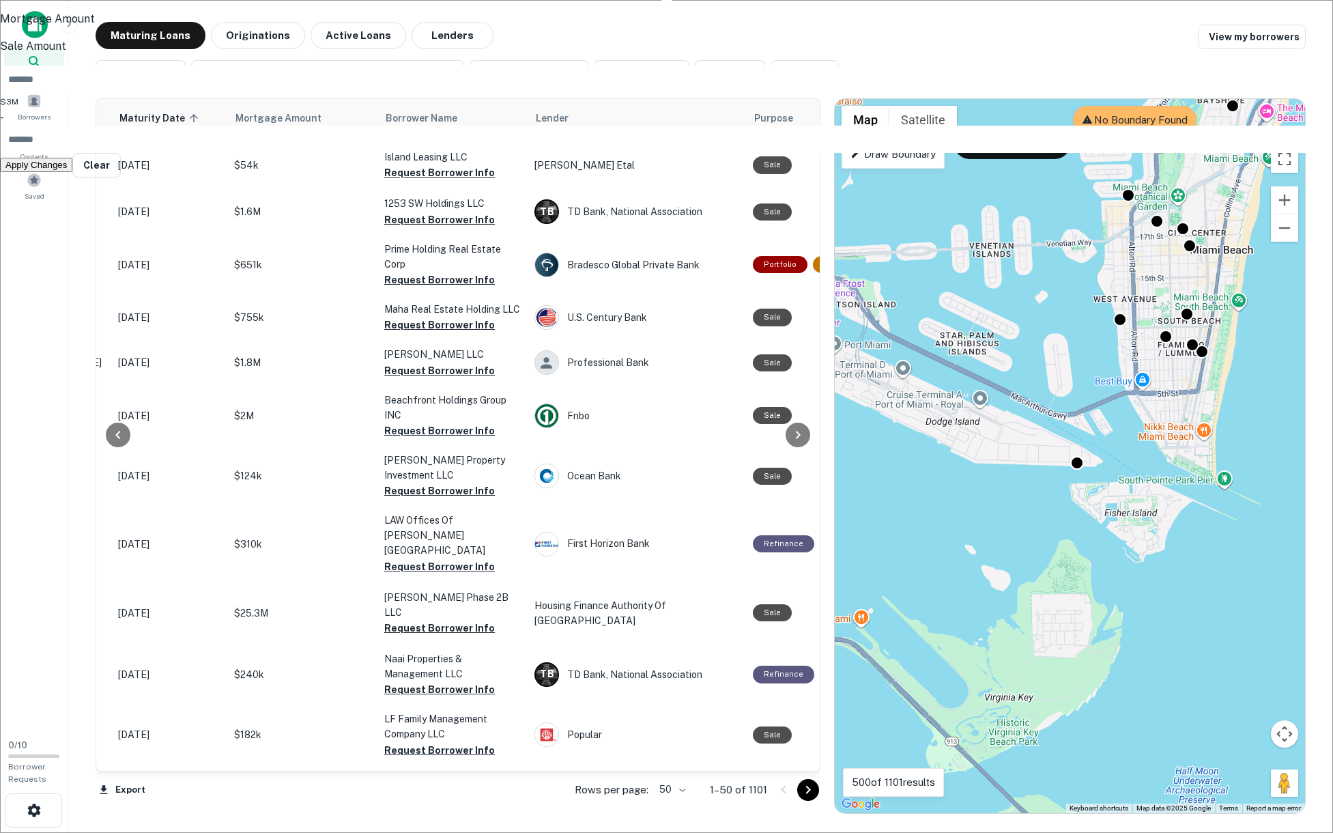
type input "*******"
click at [678, 153] on input "number" at bounding box center [674, 139] width 1349 height 27
type input "********"
click at [72, 188] on button "Apply Changes" at bounding box center [36, 181] width 72 height 14
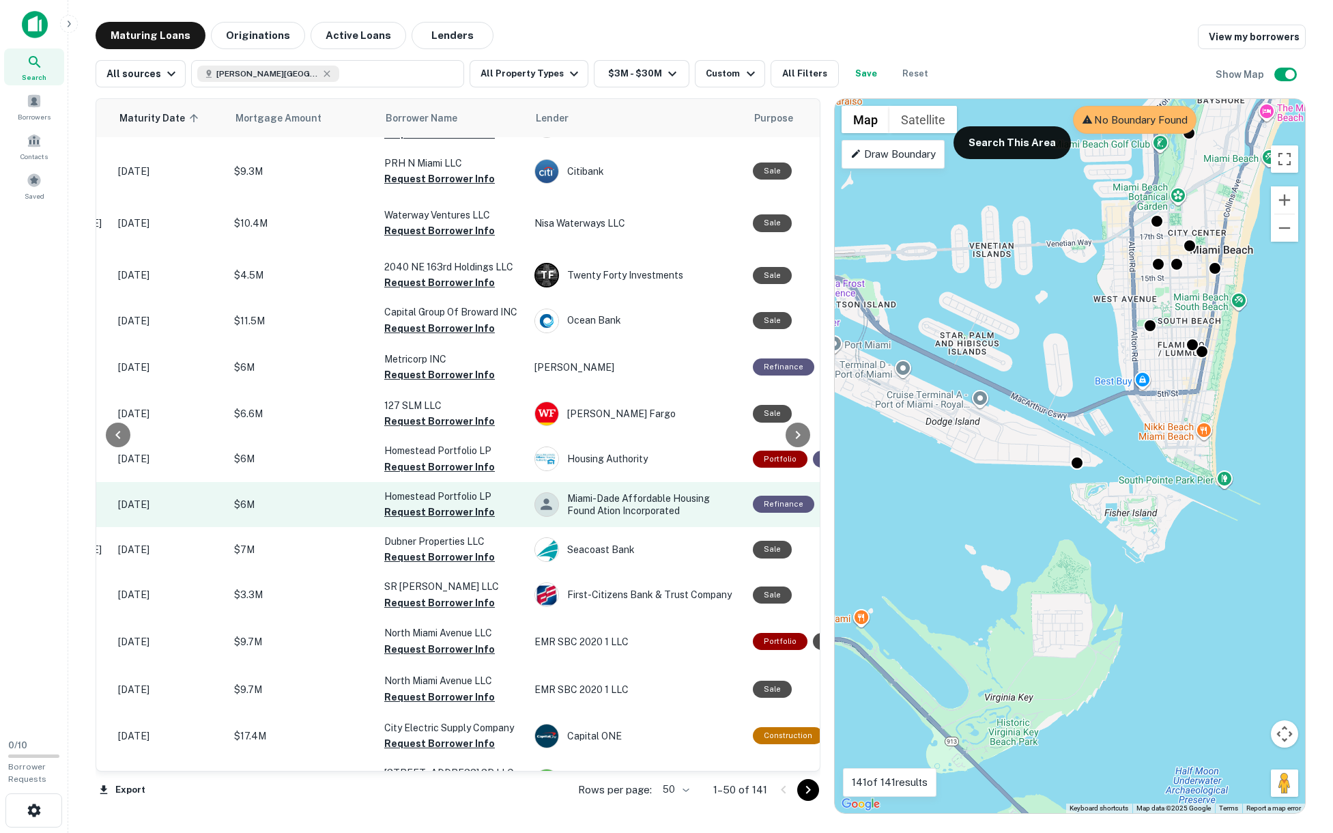
scroll to position [1142, 216]
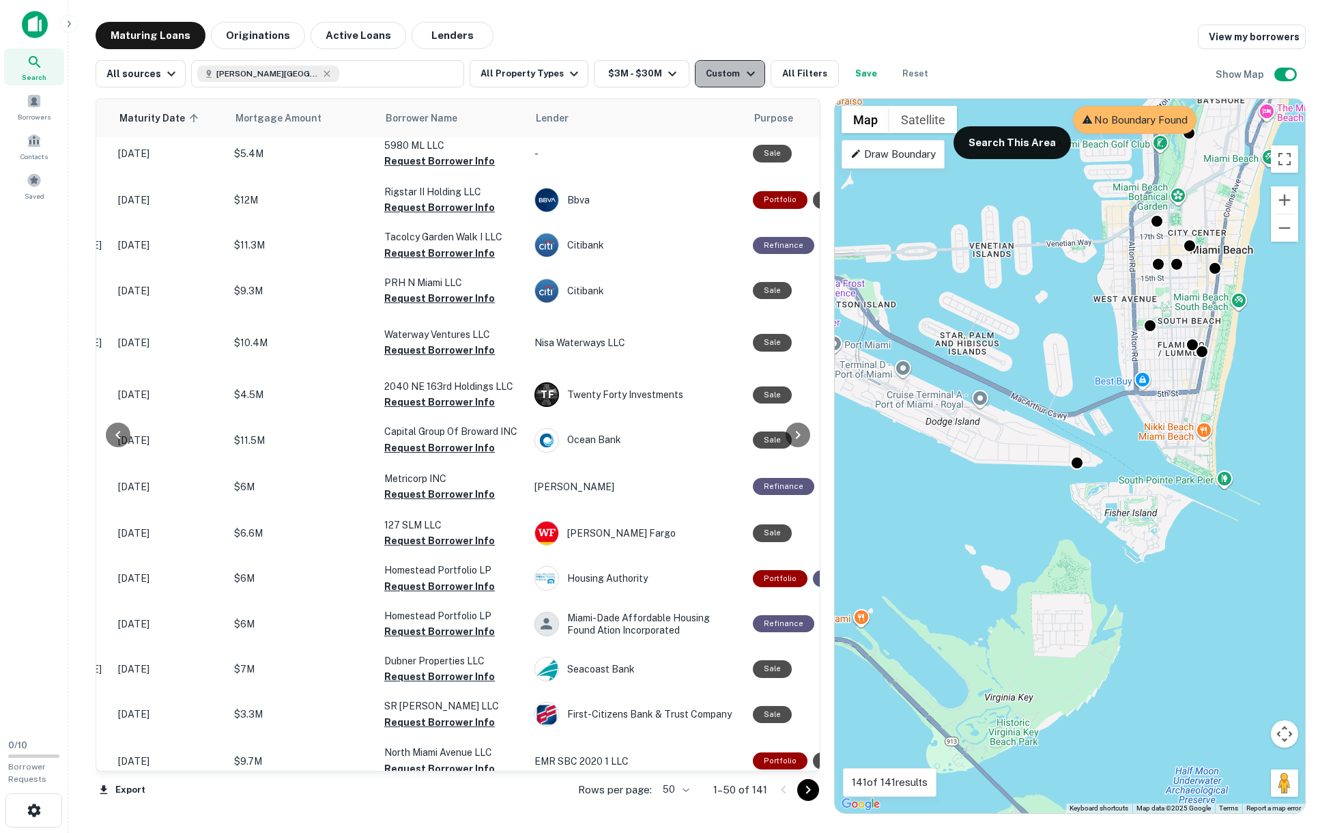
click at [728, 76] on div "Custom" at bounding box center [732, 74] width 53 height 16
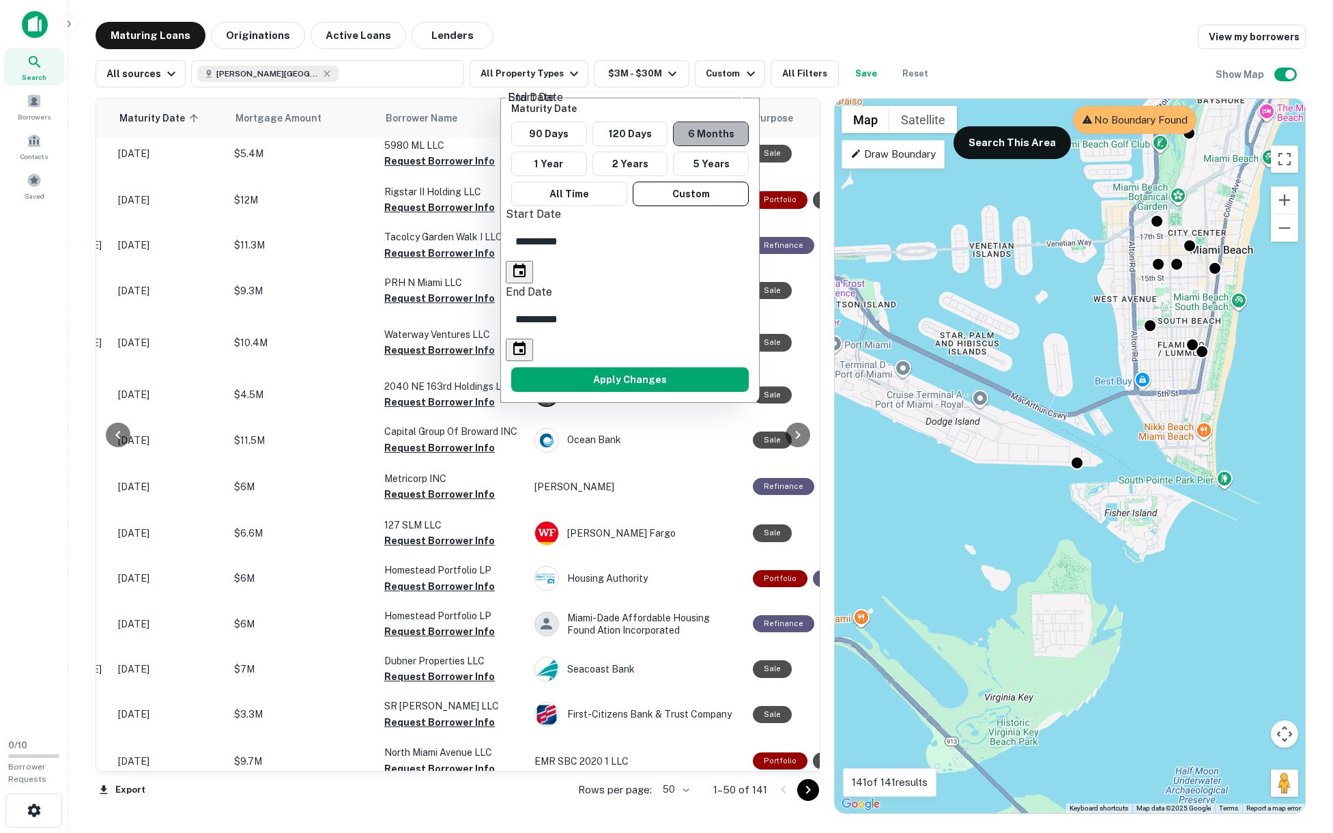
click at [715, 134] on button "6 Months" at bounding box center [711, 133] width 76 height 25
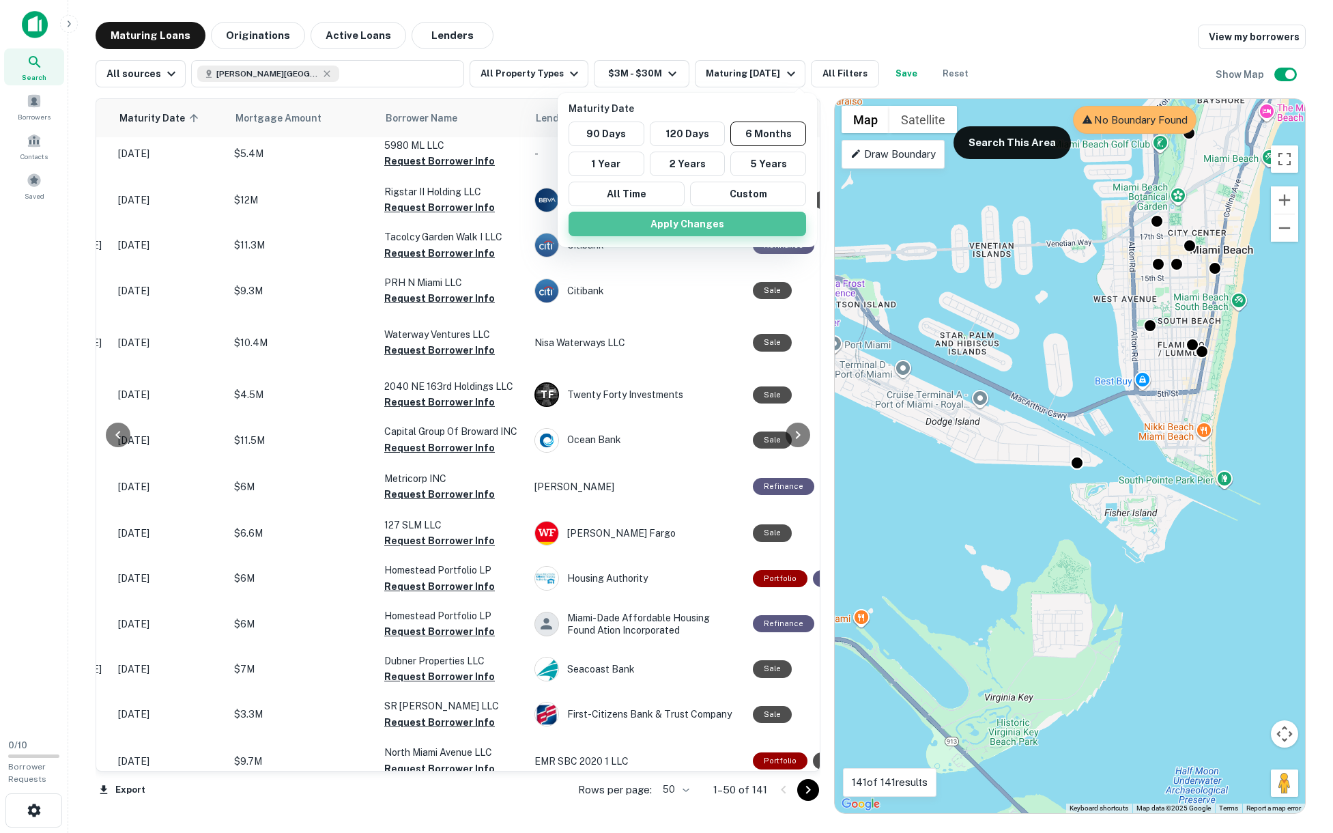
click at [691, 220] on button "Apply Changes" at bounding box center [686, 224] width 237 height 25
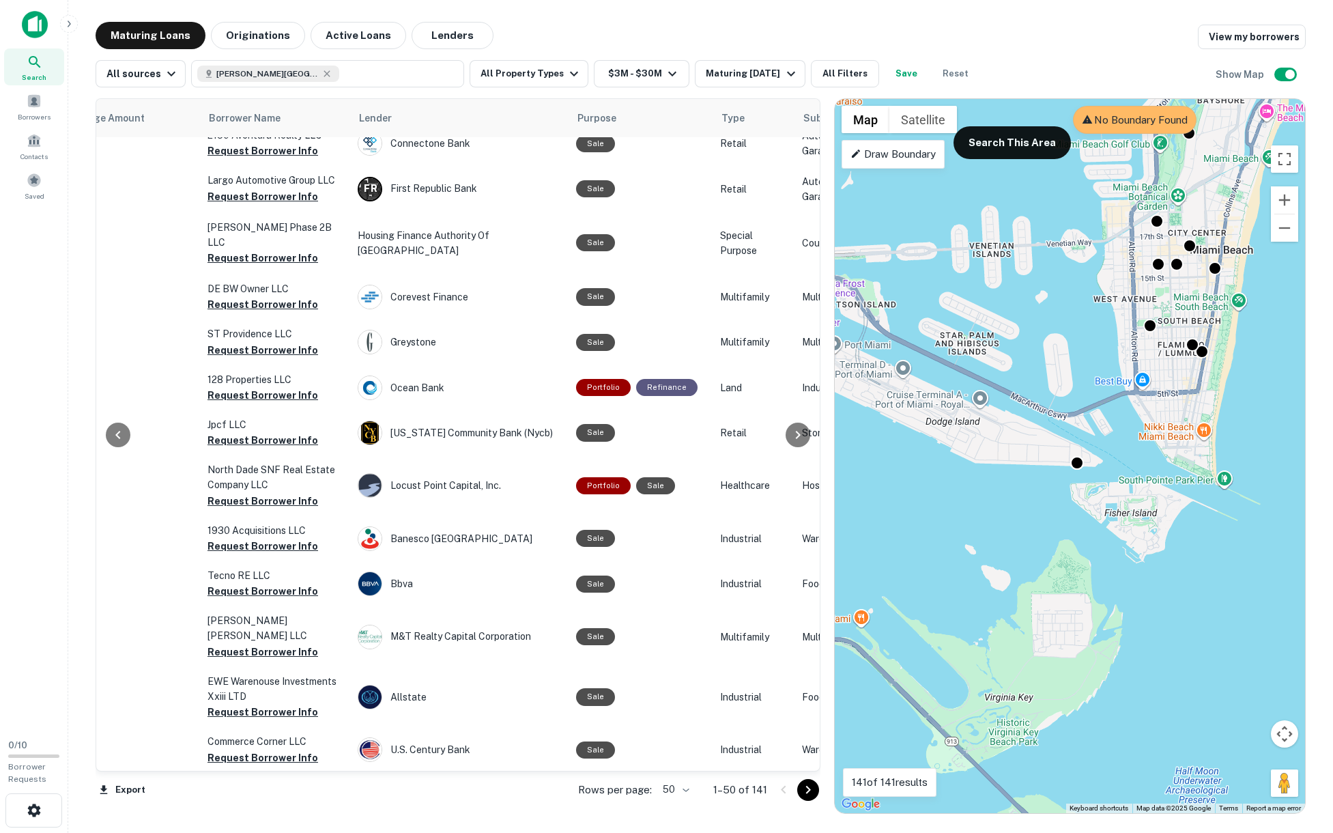
scroll to position [0, 392]
